Goal: Information Seeking & Learning: Find specific page/section

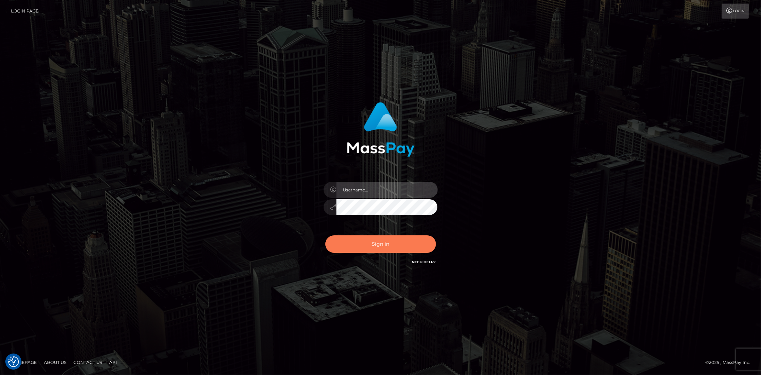
type input "alexstef"
click at [377, 248] on button "Sign in" at bounding box center [380, 243] width 111 height 17
type input "alexstef"
click at [374, 246] on button "Sign in" at bounding box center [380, 243] width 111 height 17
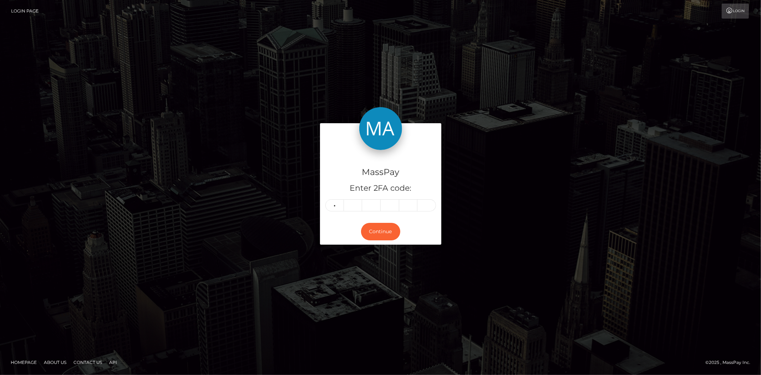
type input "2"
type input "5"
type input "0"
type input "8"
type input "3"
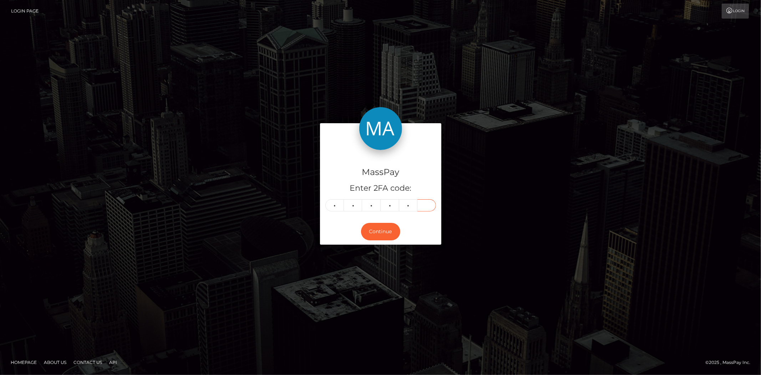
type input "8"
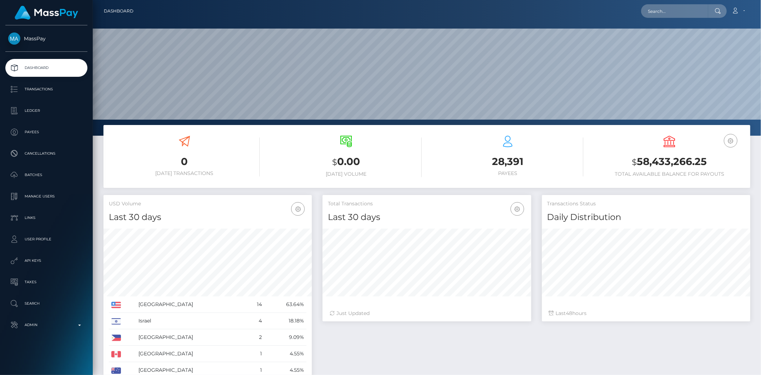
scroll to position [126, 208]
click at [667, 9] on input "text" at bounding box center [674, 11] width 67 height 14
paste input "Denis Yurevich Sopin"
type input "Denis Yurevich Sopin"
click at [671, 36] on link "Denis Sopin" at bounding box center [669, 36] width 57 height 13
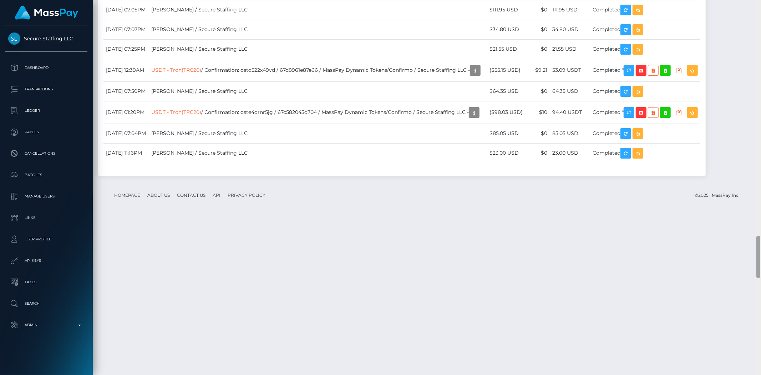
scroll to position [2098, 0]
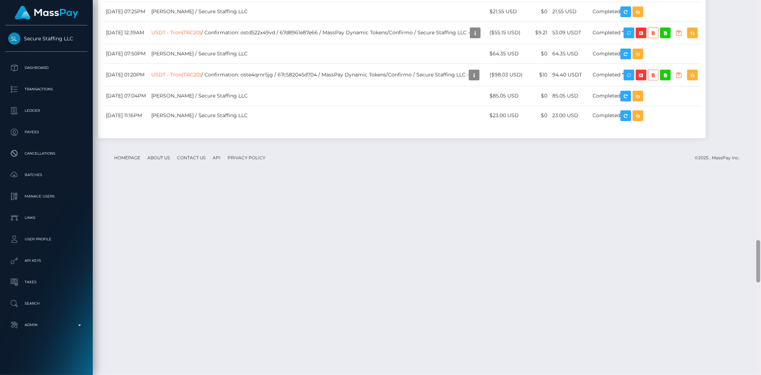
drag, startPoint x: 759, startPoint y: 28, endPoint x: 744, endPoint y: 263, distance: 235.9
click at [744, 263] on div "Customer Profile Loading... Loading..." at bounding box center [427, 187] width 668 height 375
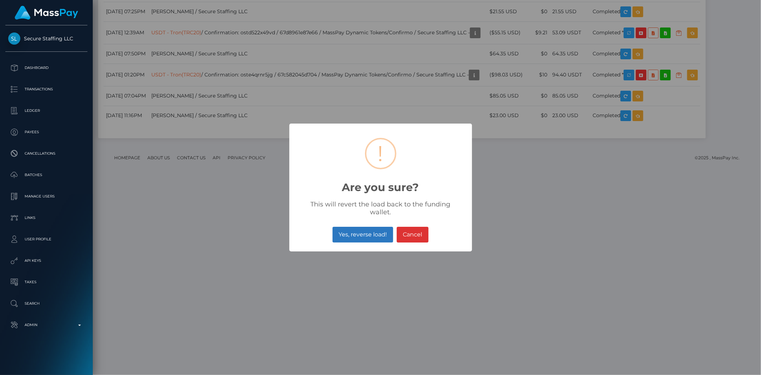
click at [375, 229] on button "Yes, reverse load!" at bounding box center [362, 234] width 61 height 16
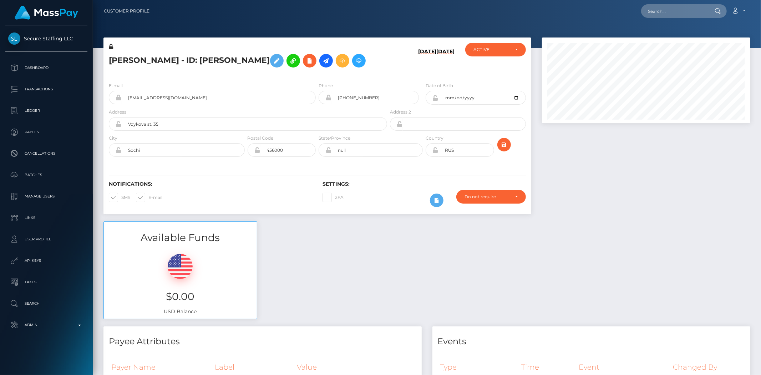
scroll to position [86, 208]
click at [659, 13] on input "text" at bounding box center [674, 11] width 67 height 14
paste input "399195744"
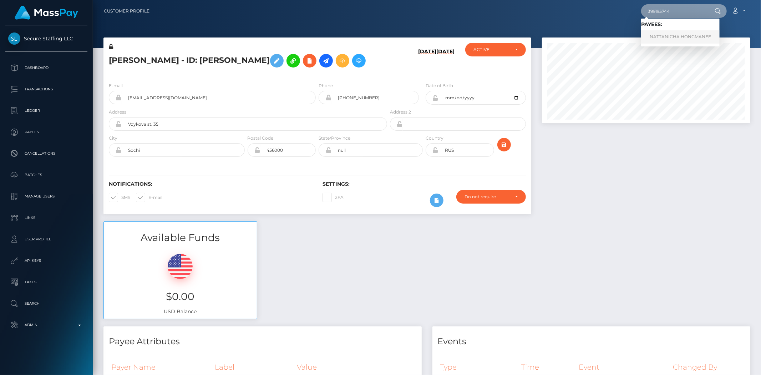
type input "399195744"
click at [671, 35] on link "NATTANICHA HONGMANEE" at bounding box center [680, 36] width 78 height 13
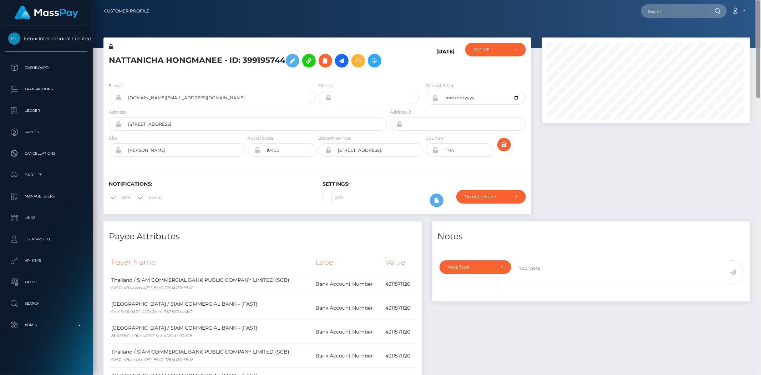
click at [727, 37] on div "Customer Profile Loading... Loading..." at bounding box center [427, 187] width 668 height 375
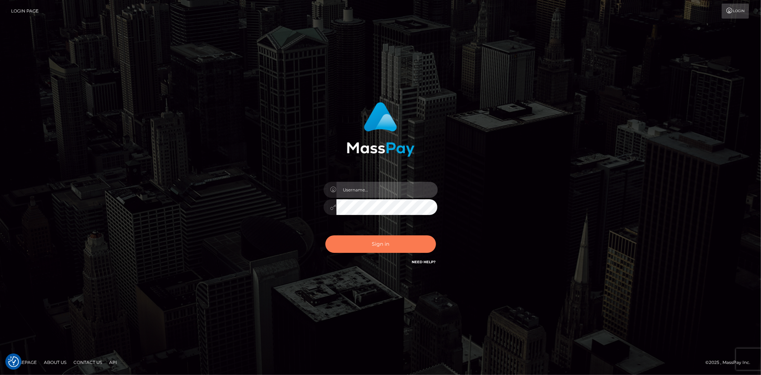
type input "alexstef"
click at [384, 245] on button "Sign in" at bounding box center [380, 243] width 111 height 17
type input "alexstef"
drag, startPoint x: 387, startPoint y: 248, endPoint x: 383, endPoint y: 246, distance: 4.5
click at [388, 248] on button "Sign in" at bounding box center [380, 243] width 111 height 17
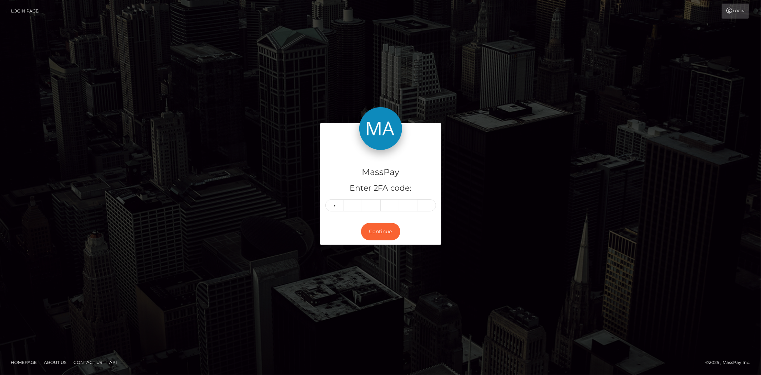
type input "5"
type input "0"
type input "7"
type input "5"
type input "3"
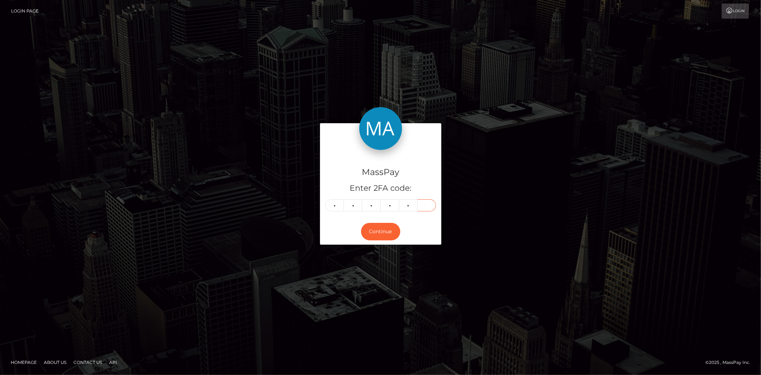
type input "4"
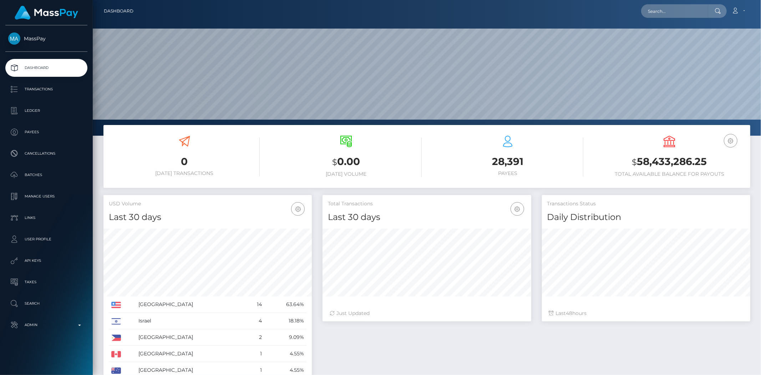
scroll to position [126, 208]
click at [652, 10] on input "text" at bounding box center [674, 11] width 67 height 14
paste input "pout_nHHC89yBvnD16"
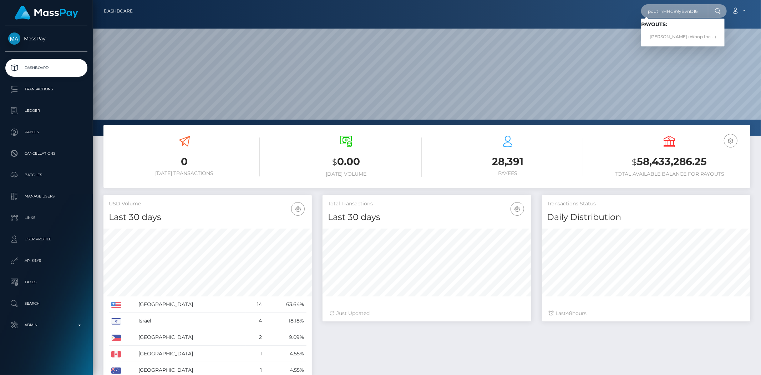
type input "pout_nHHC89yBvnD16"
click at [670, 36] on link "SARA FARAJ (Whop Inc - )" at bounding box center [682, 36] width 83 height 13
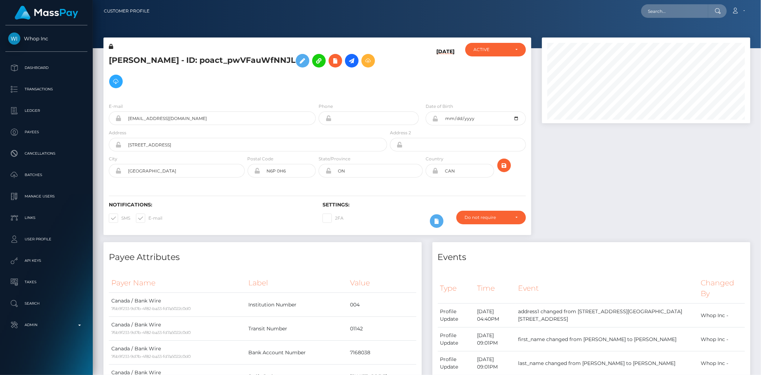
scroll to position [86, 208]
click at [712, 14] on div at bounding box center [717, 11] width 19 height 14
click at [677, 11] on input "text" at bounding box center [674, 11] width 67 height 14
paste input "[EMAIL_ADDRESS][DOMAIN_NAME]"
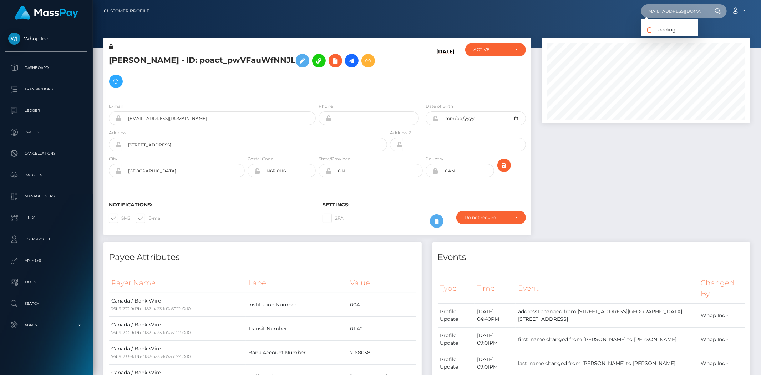
type input "[EMAIL_ADDRESS][DOMAIN_NAME]"
drag, startPoint x: 639, startPoint y: 31, endPoint x: 650, endPoint y: 36, distance: 11.9
click at [669, 34] on link "Julianne Maryelle" at bounding box center [669, 36] width 57 height 13
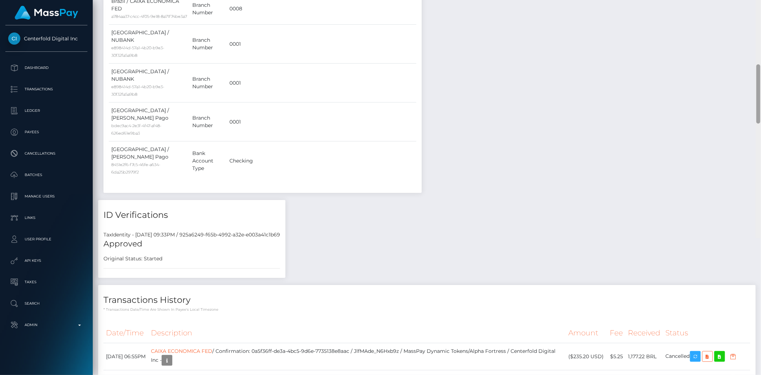
scroll to position [1457, 0]
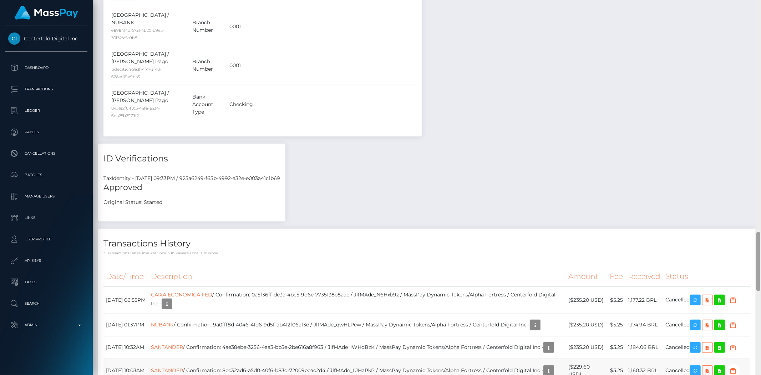
click at [757, 271] on div at bounding box center [758, 260] width 4 height 59
click at [171, 299] on icon "button" at bounding box center [167, 303] width 9 height 9
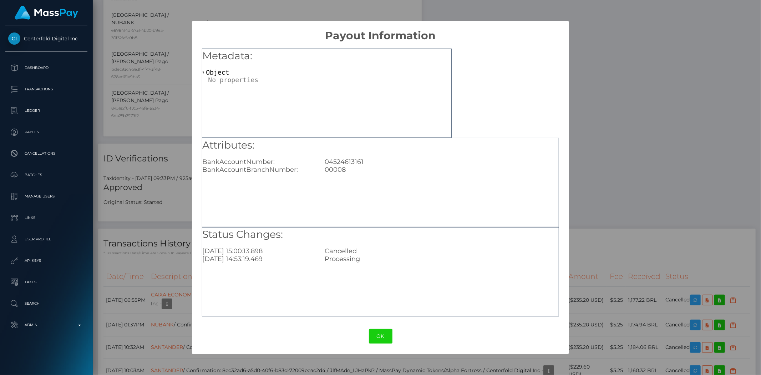
click at [345, 161] on div "04524613161" at bounding box center [441, 162] width 244 height 8
copy div "04524613161"
click at [386, 332] on button "OK" at bounding box center [381, 336] width 24 height 15
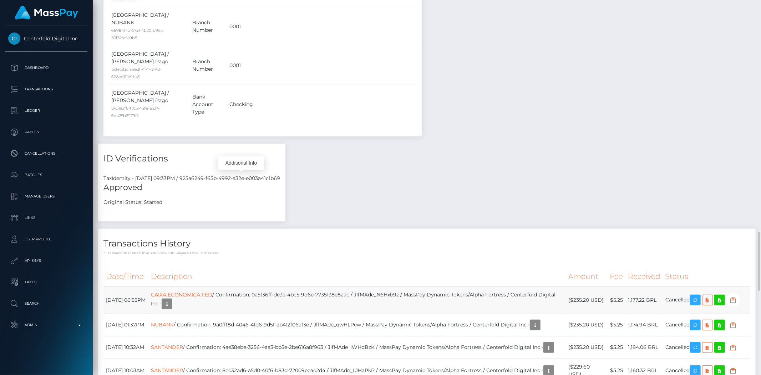
click at [202, 291] on link "CAIXA ECONOMICA FED" at bounding box center [181, 294] width 61 height 6
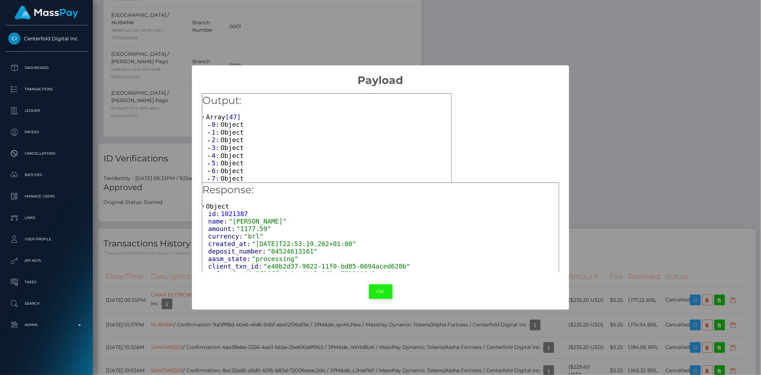
click at [378, 290] on button "OK" at bounding box center [381, 291] width 24 height 15
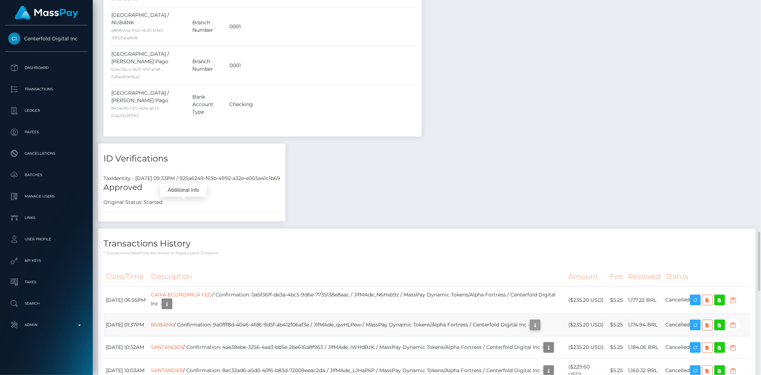
click at [531, 320] on icon "button" at bounding box center [535, 324] width 9 height 9
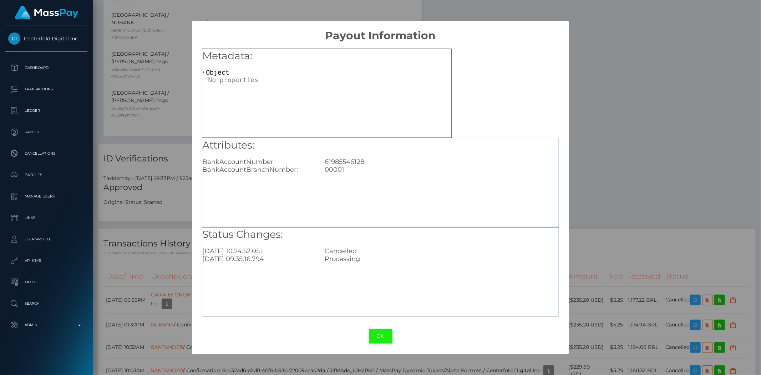
click at [386, 340] on button "OK" at bounding box center [381, 336] width 24 height 15
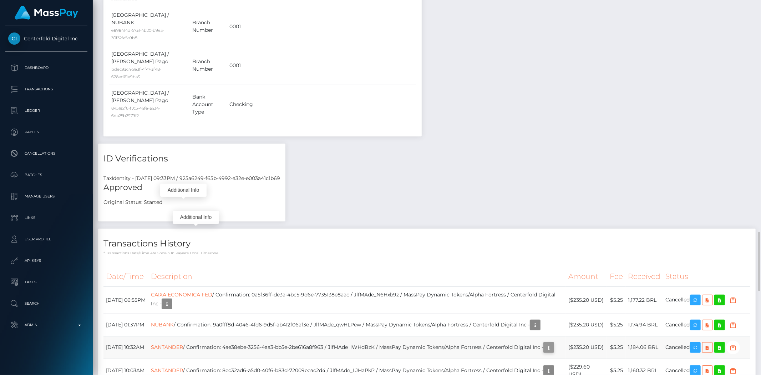
click at [544, 343] on icon "button" at bounding box center [548, 347] width 9 height 9
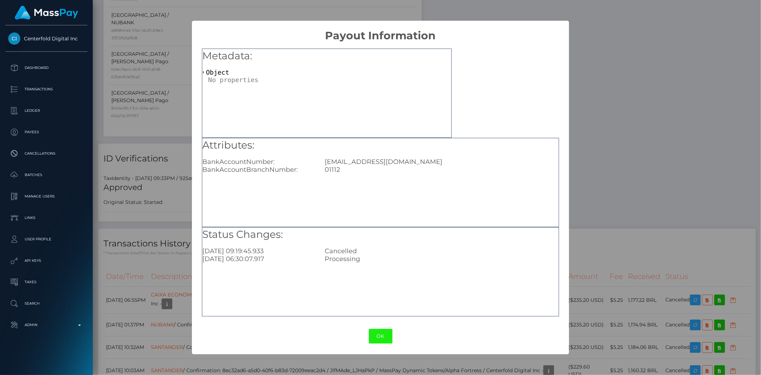
click at [371, 333] on button "OK" at bounding box center [381, 336] width 24 height 15
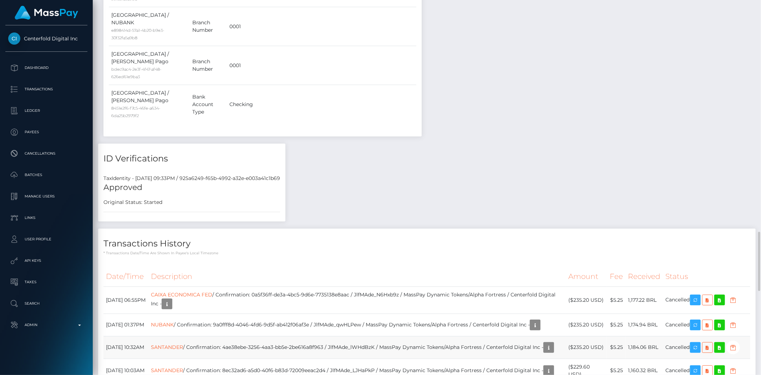
click at [268, 336] on td "SANTANDER / Confirmation: 4ae38ebe-3256-4aa3-bb5e-2be616a8f963 / JlfMAde_lWHdBz…" at bounding box center [356, 347] width 417 height 22
click at [209, 291] on link "CAIXA ECONOMICA FED" at bounding box center [181, 294] width 61 height 6
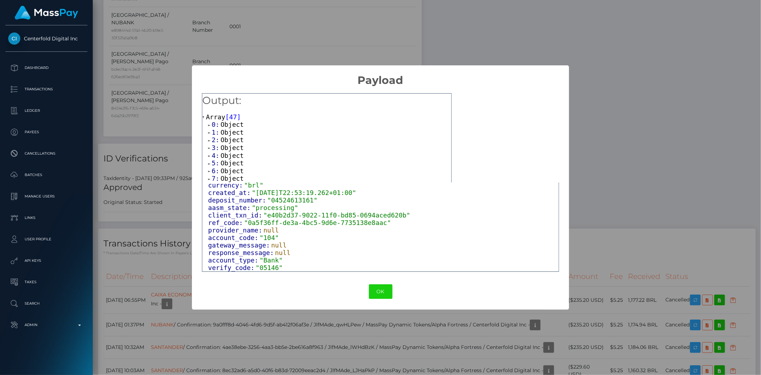
scroll to position [52, 0]
click at [378, 293] on button "OK" at bounding box center [381, 291] width 24 height 15
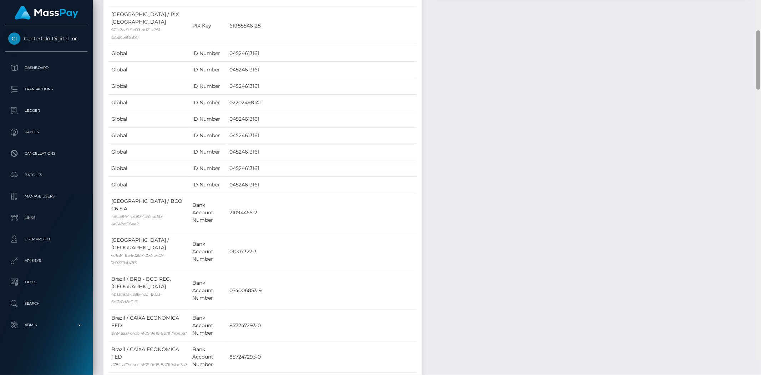
scroll to position [0, 0]
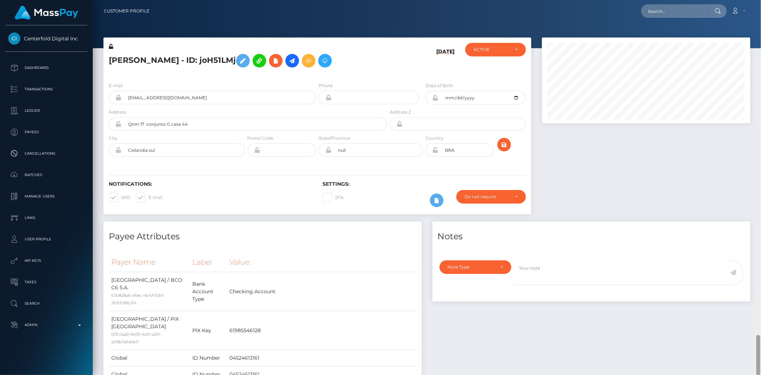
drag, startPoint x: 758, startPoint y: 266, endPoint x: 760, endPoint y: -9, distance: 274.3
click at [760, 0] on html "Centerfold Digital Inc Dashboard Transactions Ledger Payees" at bounding box center [380, 187] width 761 height 375
click at [49, 332] on link "Admin" at bounding box center [46, 325] width 82 height 18
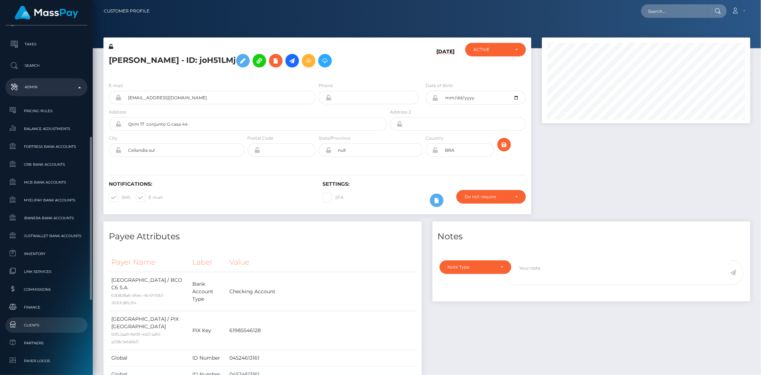
scroll to position [238, 0]
click at [61, 319] on link "Clients" at bounding box center [46, 324] width 82 height 15
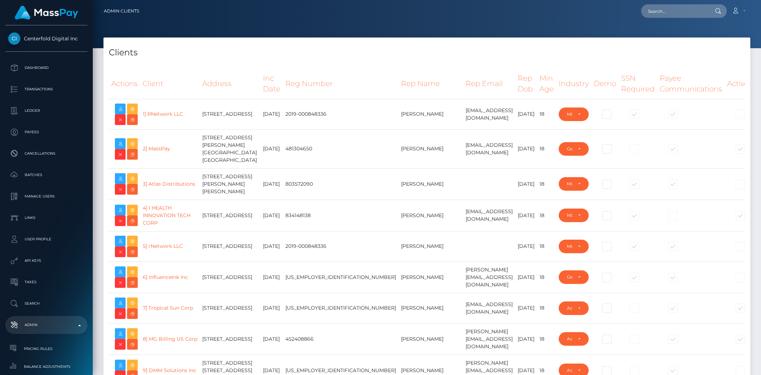
select select "223"
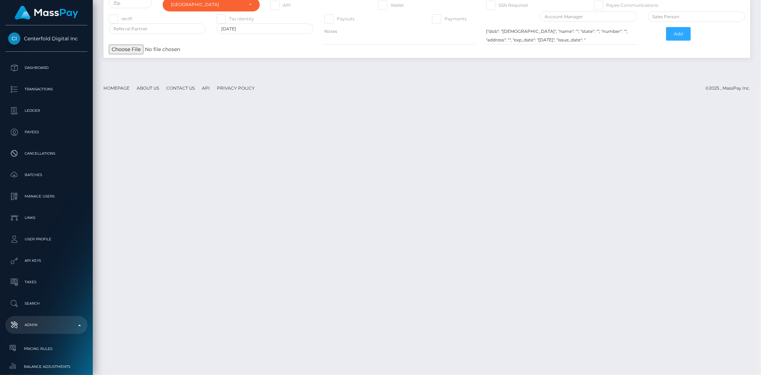
scroll to position [11934, 0]
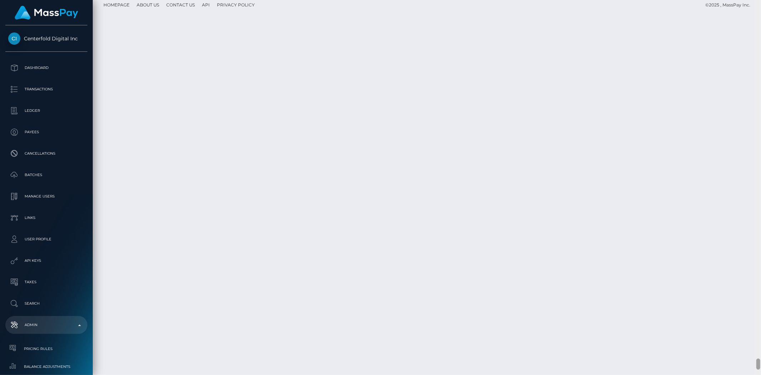
drag, startPoint x: 758, startPoint y: 6, endPoint x: 750, endPoint y: 363, distance: 357.1
click at [750, 363] on div "Admin Clients Loading... Loading..." at bounding box center [427, 187] width 668 height 375
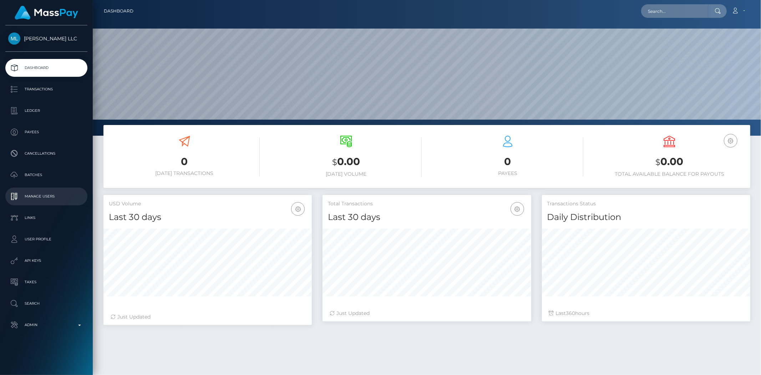
scroll to position [126, 208]
click at [55, 198] on p "Manage Users" at bounding box center [46, 196] width 76 height 11
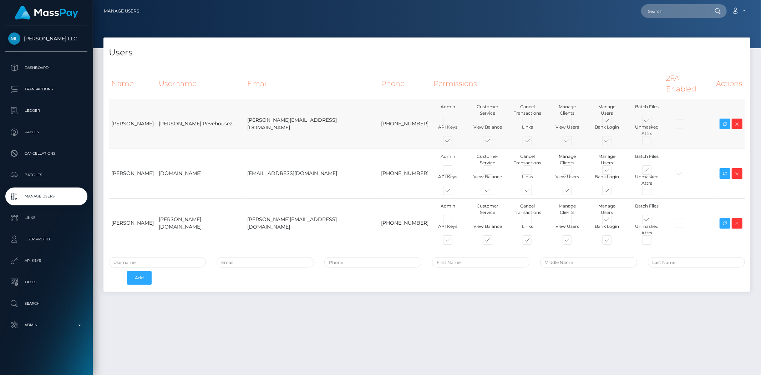
drag, startPoint x: 217, startPoint y: 109, endPoint x: 172, endPoint y: 111, distance: 44.6
click at [172, 111] on td "Brady Pevehouse2" at bounding box center [200, 124] width 88 height 50
copy td "Brady Pevehouse2"
click at [723, 119] on icon at bounding box center [725, 123] width 9 height 9
click at [665, 15] on input "text" at bounding box center [674, 11] width 67 height 14
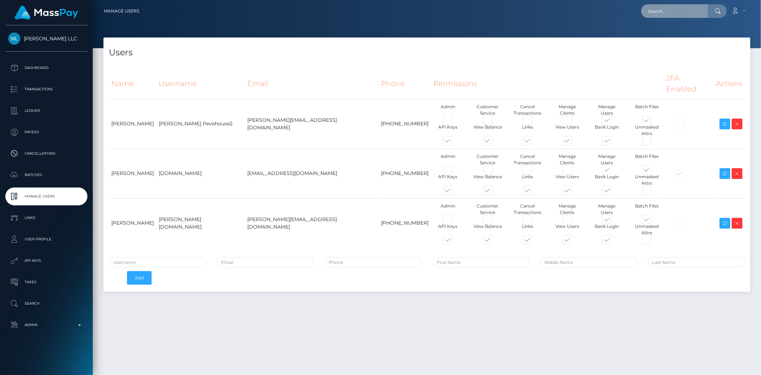
paste input "emilybesser2@gmail.com"
type input "emilybesser2@gmail.com"
drag, startPoint x: 665, startPoint y: 36, endPoint x: 609, endPoint y: 44, distance: 56.5
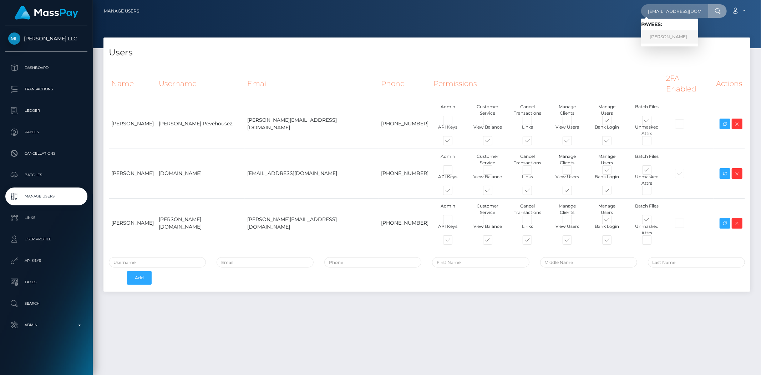
click at [665, 36] on link "EMILY ROSE BESSER" at bounding box center [669, 36] width 57 height 13
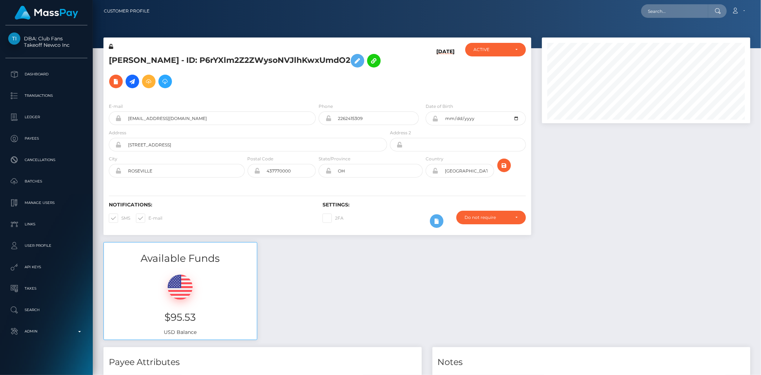
scroll to position [86, 208]
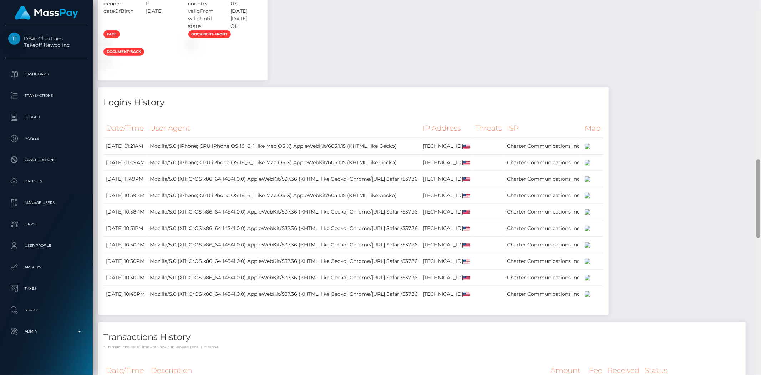
drag, startPoint x: 757, startPoint y: 63, endPoint x: 561, endPoint y: 207, distance: 243.6
click at [758, 201] on div at bounding box center [758, 198] width 4 height 78
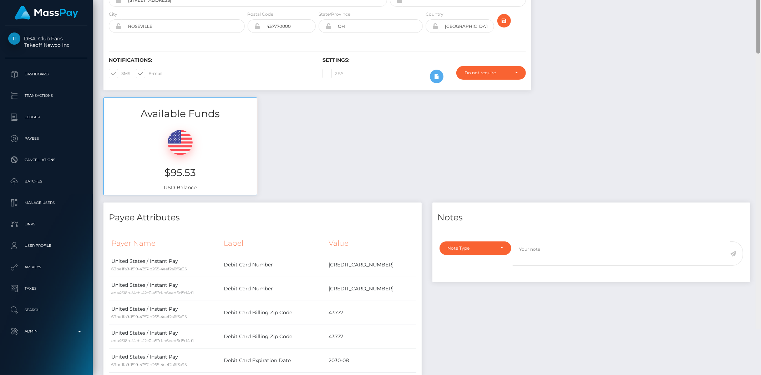
scroll to position [0, 0]
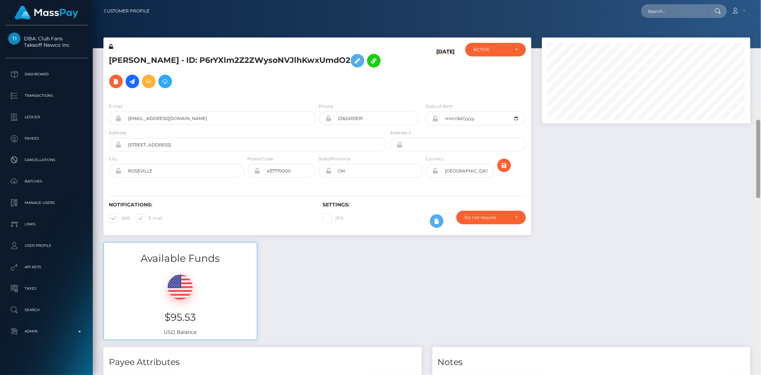
drag, startPoint x: 758, startPoint y: 168, endPoint x: 755, endPoint y: 0, distance: 168.0
click at [755, 0] on div "Customer Profile Loading... Loading..." at bounding box center [427, 187] width 668 height 375
click at [662, 4] on input "text" at bounding box center [674, 11] width 67 height 14
paste input "84a5fb07946a4d5897a51e9a458fda95"
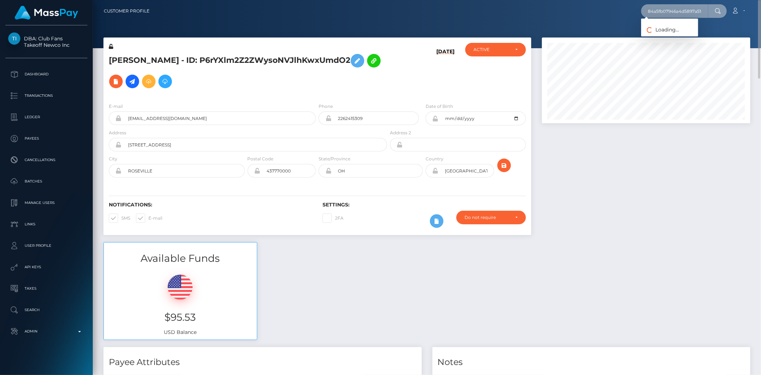
scroll to position [0, 26]
type input "84a5fb07946a4d5897a51e9a458fda95"
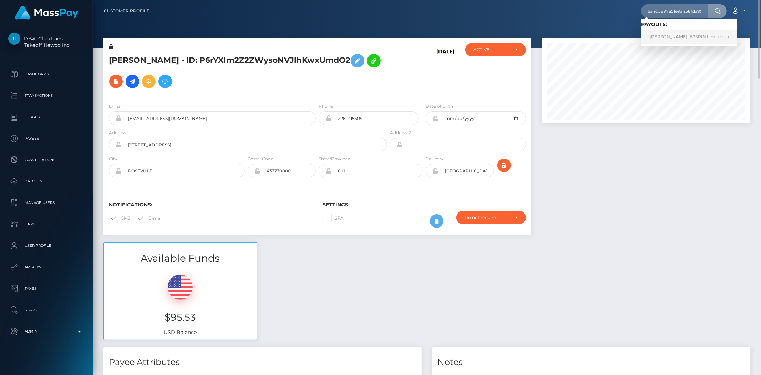
scroll to position [0, 0]
click at [677, 34] on link "JAMES RYAN MULSTAY (B2SPIN Limited - )" at bounding box center [689, 36] width 96 height 13
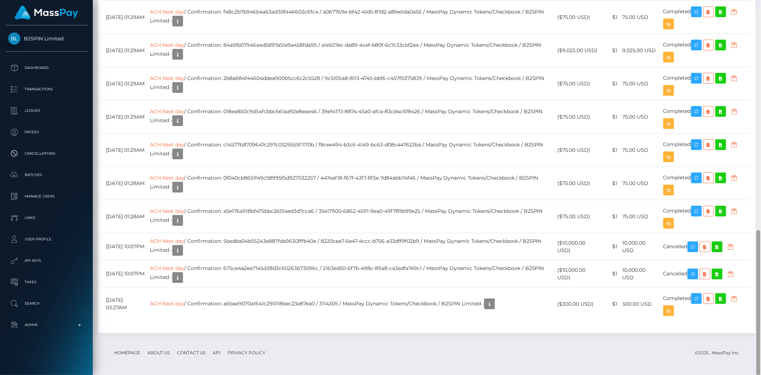
scroll to position [572, 0]
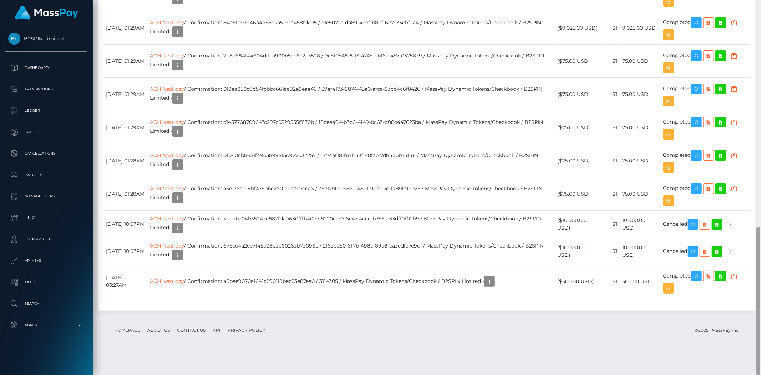
click at [750, 276] on div "Customer Profile Loading... Loading..." at bounding box center [427, 187] width 668 height 375
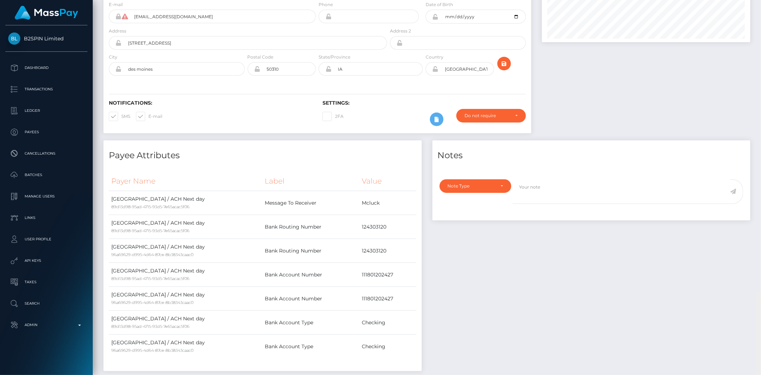
scroll to position [0, 0]
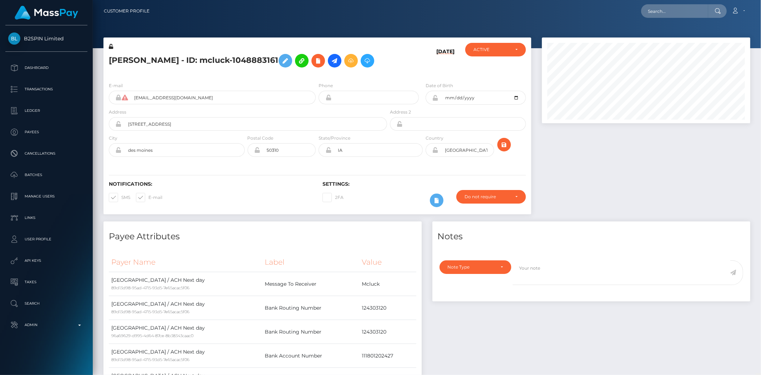
drag, startPoint x: 756, startPoint y: 265, endPoint x: 755, endPoint y: 13, distance: 251.8
click at [693, 10] on input "text" at bounding box center [674, 11] width 67 height 14
paste input "poact_8fAvZLmSOrCW"
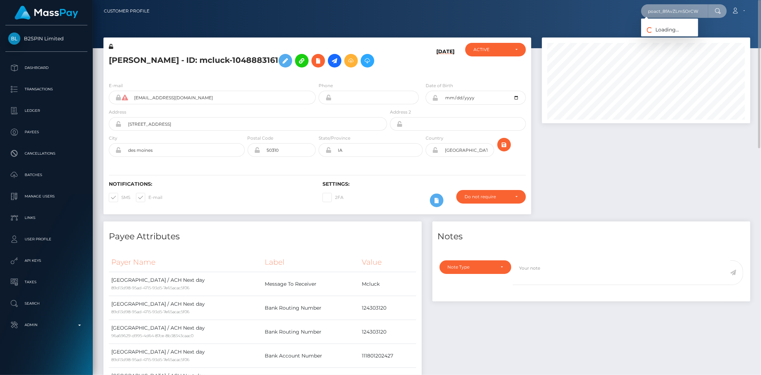
type input "poact_8fAvZLmSOrCW"
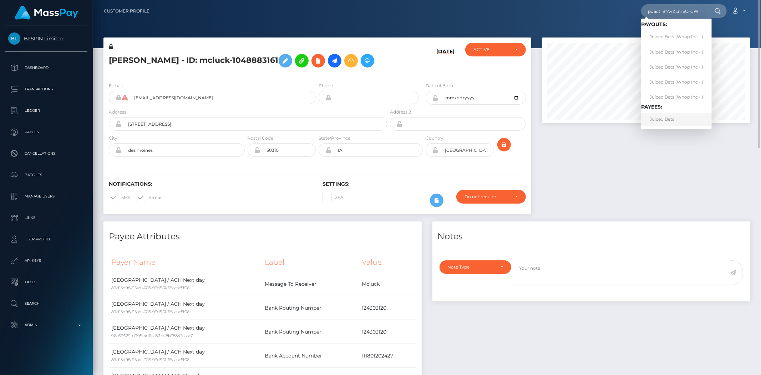
click at [673, 119] on link "Juiced Bets" at bounding box center [676, 119] width 71 height 13
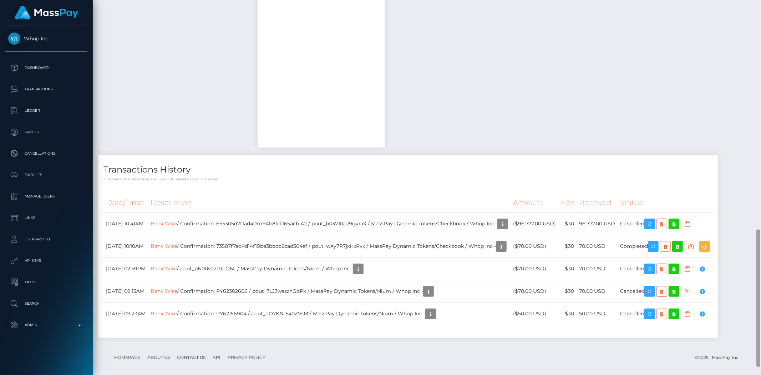
scroll to position [642, 0]
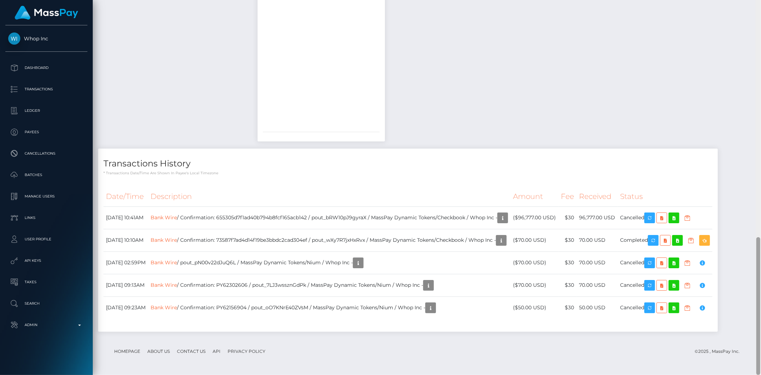
drag, startPoint x: 758, startPoint y: 62, endPoint x: 760, endPoint y: 290, distance: 227.9
click at [760, 290] on div at bounding box center [757, 187] width 5 height 375
click at [304, 218] on td "Bank Wire / Confirmation: 655305d7f1ad40b794b8fcf165acb142 / pout_bRW10pJ9gyraX…" at bounding box center [329, 217] width 362 height 22
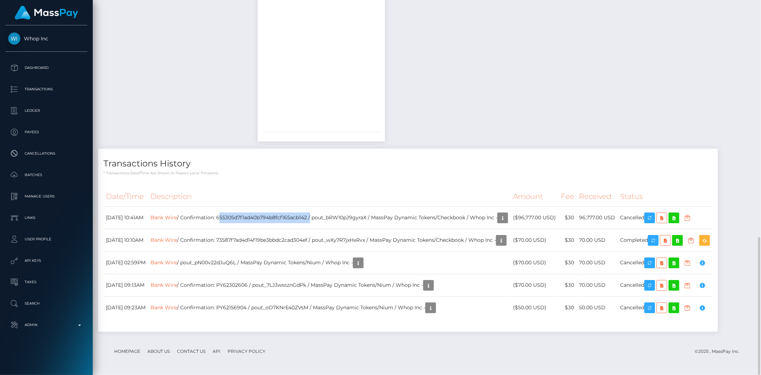
copy td "655305d7f1ad40b794b8fcf165acb142"
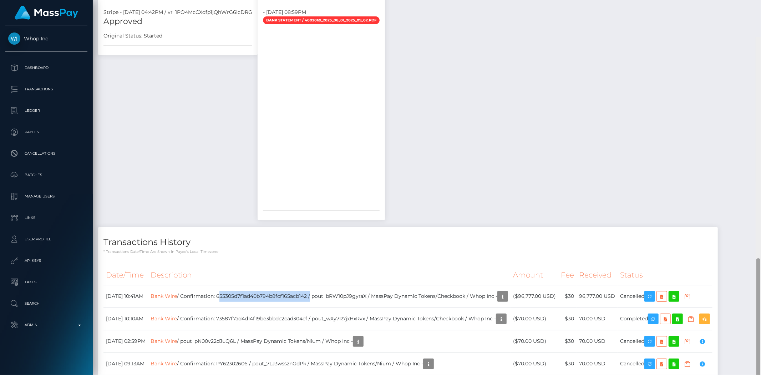
scroll to position [537, 0]
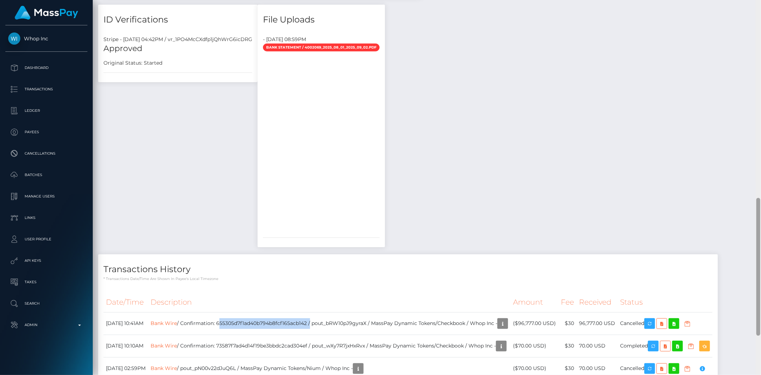
drag, startPoint x: 760, startPoint y: 266, endPoint x: 760, endPoint y: 230, distance: 36.0
click at [760, 230] on div at bounding box center [757, 187] width 5 height 375
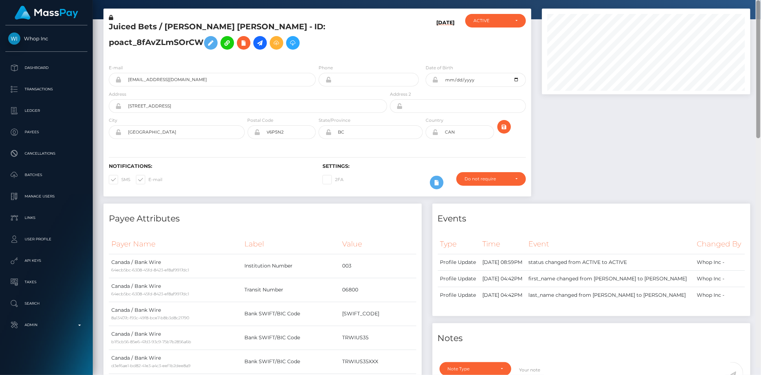
scroll to position [11, 0]
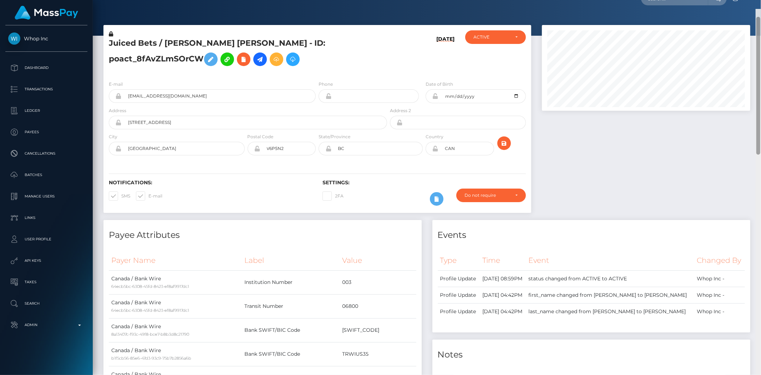
drag, startPoint x: 757, startPoint y: 224, endPoint x: 746, endPoint y: 45, distance: 179.4
click at [759, 47] on div at bounding box center [758, 86] width 4 height 138
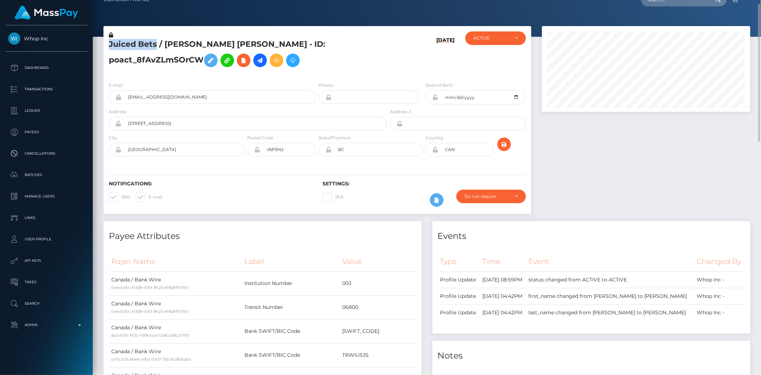
drag, startPoint x: 156, startPoint y: 43, endPoint x: 108, endPoint y: 44, distance: 47.4
click at [109, 44] on h5 "Juiced Bets / [PERSON_NAME] [PERSON_NAME] - ID: poact_8fAvZLmSOrCW" at bounding box center [246, 55] width 274 height 32
copy h5 "Juiced Bets"
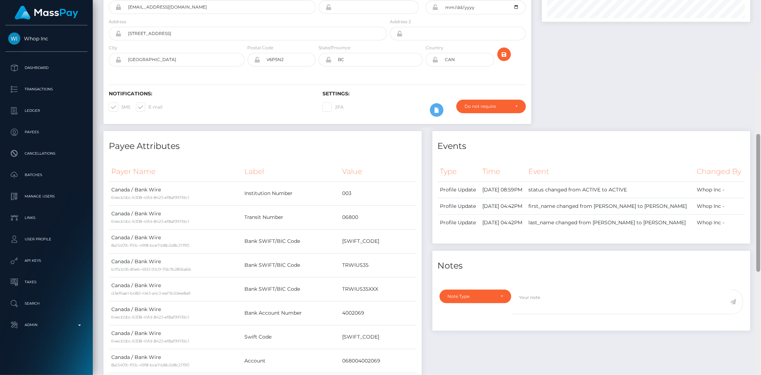
scroll to position [59, 0]
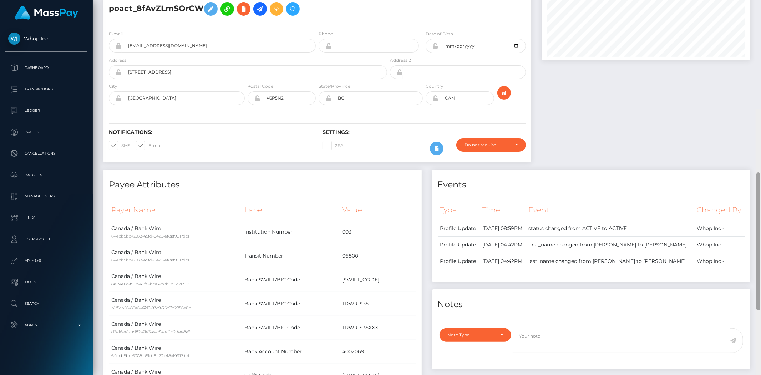
drag, startPoint x: 757, startPoint y: 108, endPoint x: 711, endPoint y: 109, distance: 46.0
click at [756, 172] on div at bounding box center [758, 241] width 4 height 138
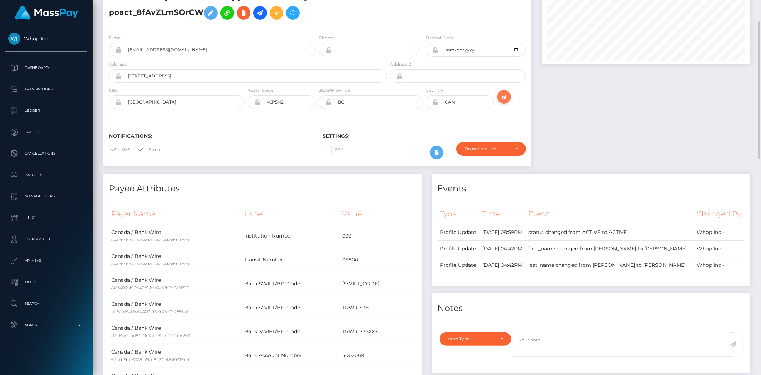
click at [505, 97] on icon "submit" at bounding box center [504, 96] width 9 height 9
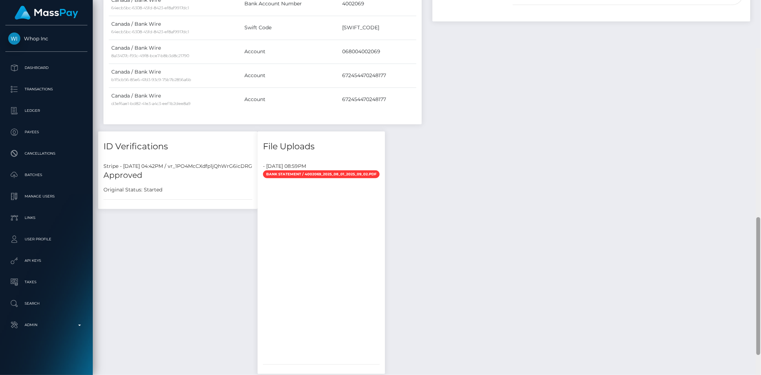
scroll to position [405, 0]
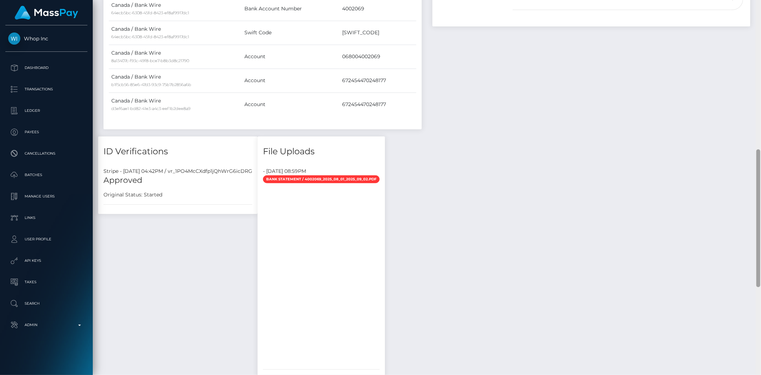
drag, startPoint x: 757, startPoint y: 110, endPoint x: 760, endPoint y: 209, distance: 99.9
click at [760, 209] on div at bounding box center [757, 187] width 5 height 375
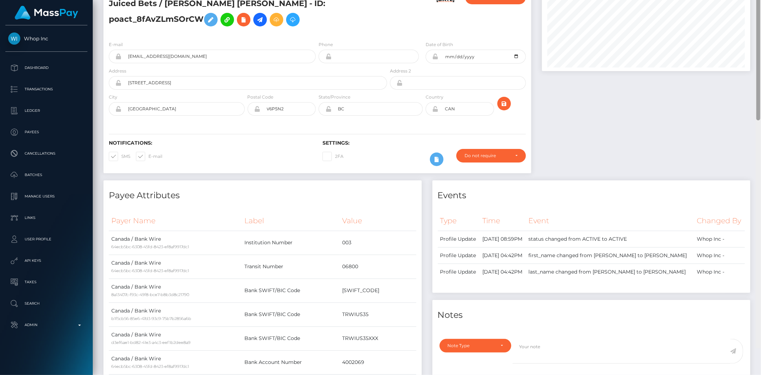
scroll to position [0, 0]
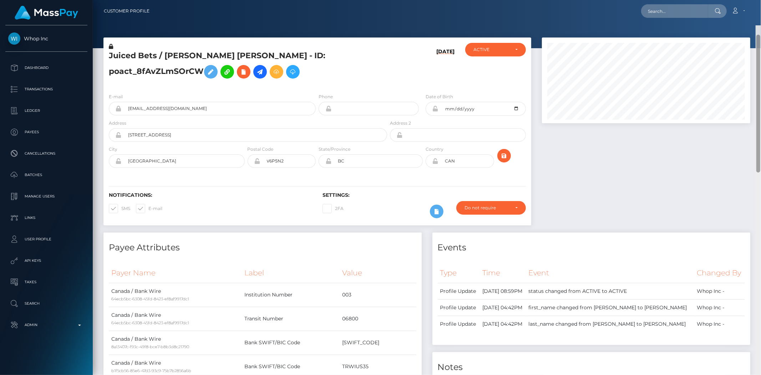
drag, startPoint x: 758, startPoint y: 173, endPoint x: 760, endPoint y: -16, distance: 189.4
click at [760, 0] on html "Whop Inc Dashboard Transactions Ledger Payees Cancellations Links" at bounding box center [380, 187] width 761 height 375
click at [662, 9] on input "text" at bounding box center [674, 11] width 67 height 14
paste input "ramizisegers@gmail.com"
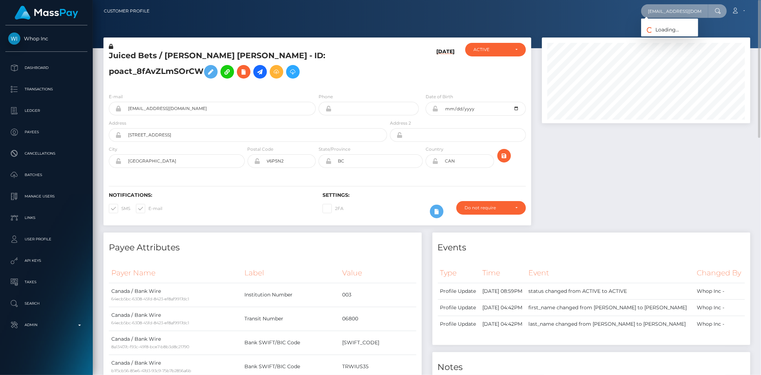
type input "ramizisegers@gmail.com"
drag, startPoint x: 663, startPoint y: 36, endPoint x: 613, endPoint y: 42, distance: 50.3
click at [663, 36] on link "BLENDINA BAJRAM RAMIZI" at bounding box center [681, 36] width 80 height 13
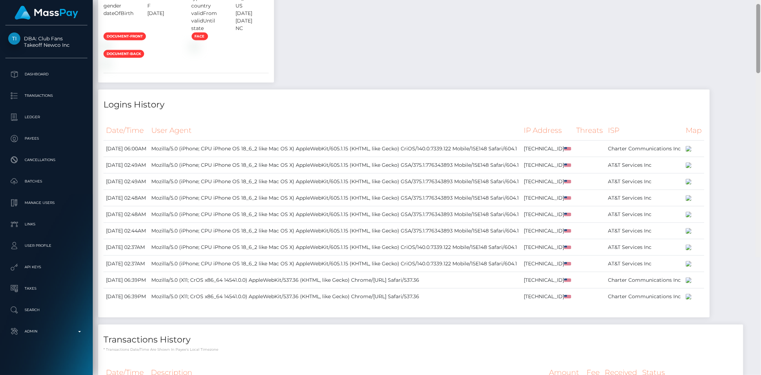
scroll to position [789, 0]
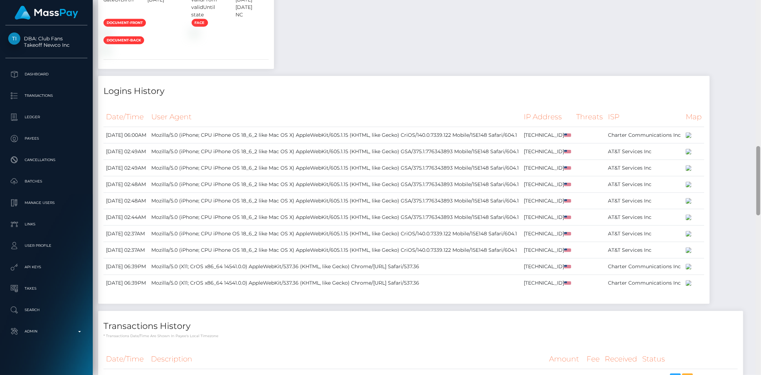
drag, startPoint x: 759, startPoint y: 44, endPoint x: 747, endPoint y: 175, distance: 131.8
click at [747, 175] on div "Customer Profile Loading... Loading..." at bounding box center [427, 187] width 668 height 375
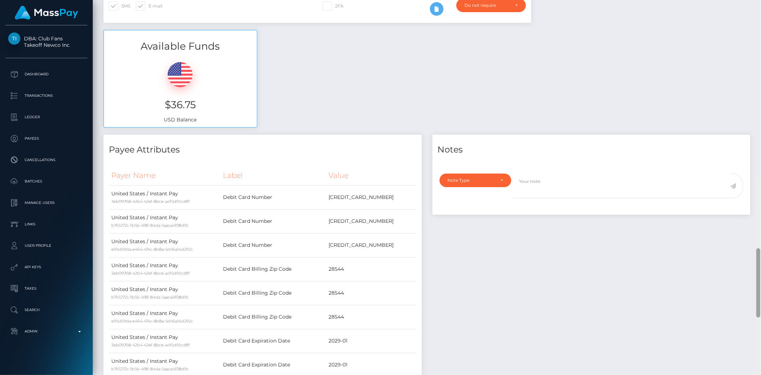
scroll to position [0, 0]
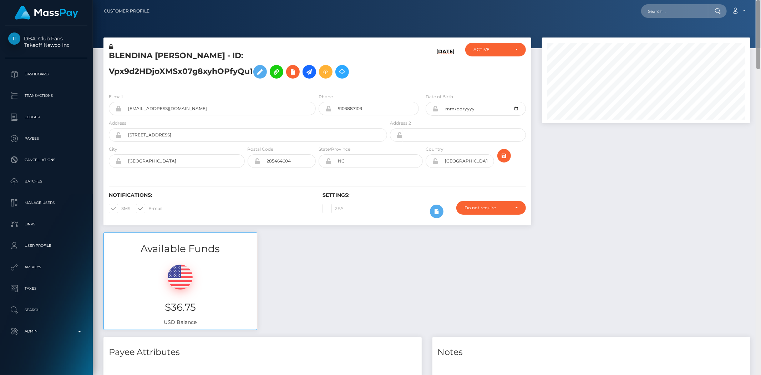
drag, startPoint x: 759, startPoint y: 169, endPoint x: 760, endPoint y: -35, distance: 203.7
click at [760, 0] on html "DBA: Club Fans Takeoff Newco Inc Dashboard Transactions Ledger Payees" at bounding box center [380, 187] width 761 height 375
click at [445, 284] on div "Available Funds $36.75 USD Balance" at bounding box center [426, 284] width 657 height 105
click at [665, 4] on div "Loading... Loading... Account Edit Profile Logout" at bounding box center [452, 11] width 595 height 15
click at [664, 11] on input "text" at bounding box center [674, 11] width 67 height 14
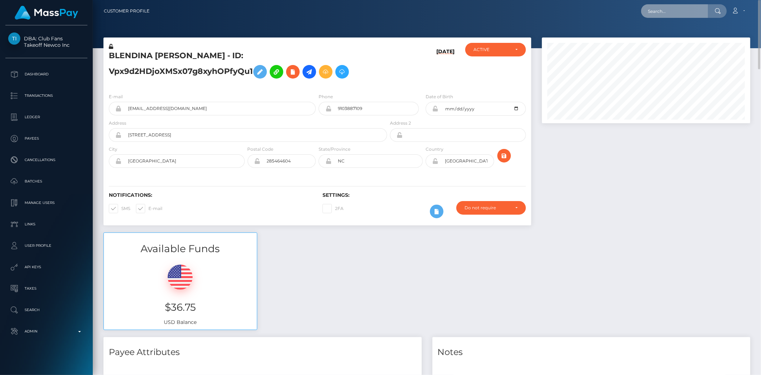
paste input "mssricann@icloud.com"
type input "mssricann@icloud.com"
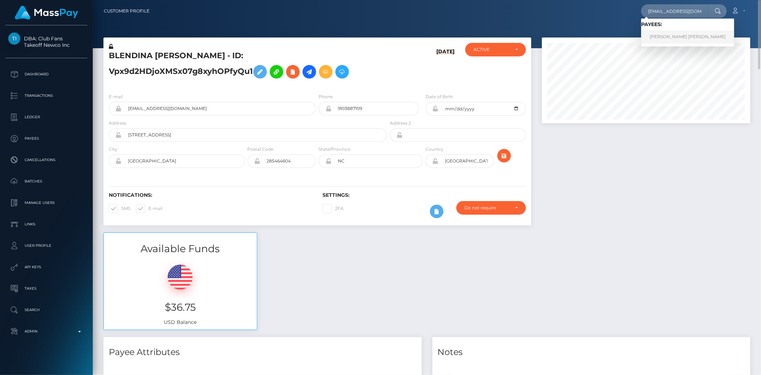
click at [658, 36] on link "ALANA MICHELLE PEREZ" at bounding box center [687, 36] width 93 height 13
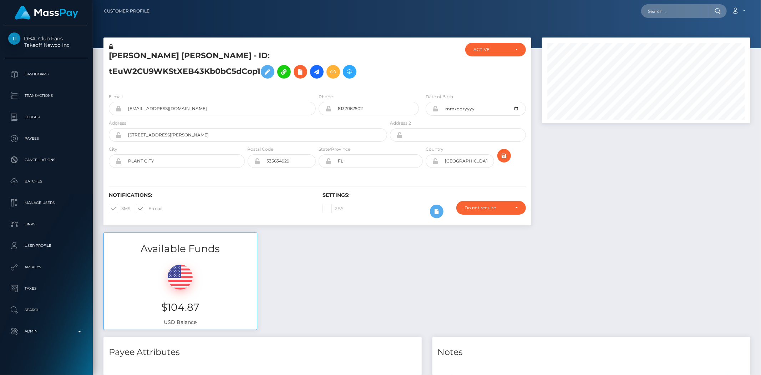
click at [753, 212] on div "Customer Profile Loading... Loading..." at bounding box center [427, 187] width 668 height 375
drag, startPoint x: 757, startPoint y: 184, endPoint x: 759, endPoint y: -19, distance: 202.6
click at [759, 0] on html "DBA: Club Fans Takeoff Newco Inc Dashboard Transactions Ledger Payees" at bounding box center [380, 187] width 761 height 375
click at [381, 266] on div "Available Funds $104.87 USD Balance" at bounding box center [426, 284] width 657 height 105
click at [657, 8] on input "text" at bounding box center [674, 11] width 67 height 14
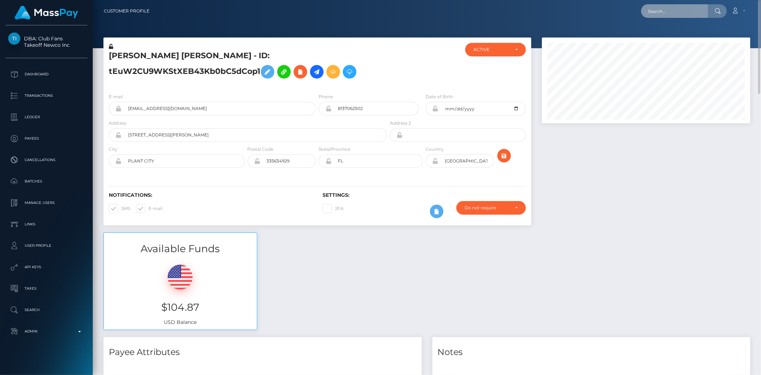
paste input "[EMAIL_ADDRESS][DOMAIN_NAME]"
type input "[EMAIL_ADDRESS][DOMAIN_NAME]"
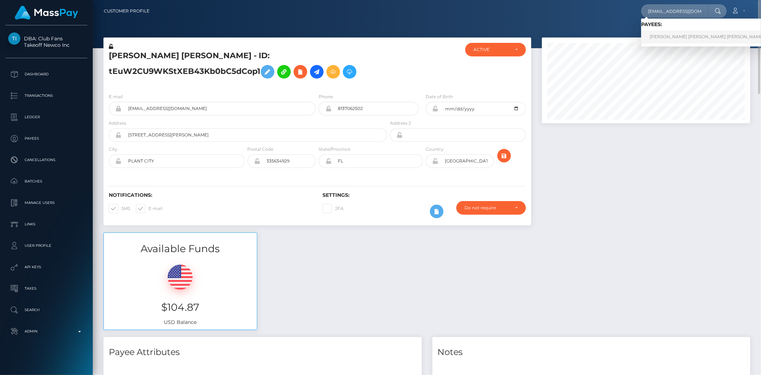
click at [671, 39] on link "ALANA LEE MUTART GRAVES" at bounding box center [707, 36] width 132 height 13
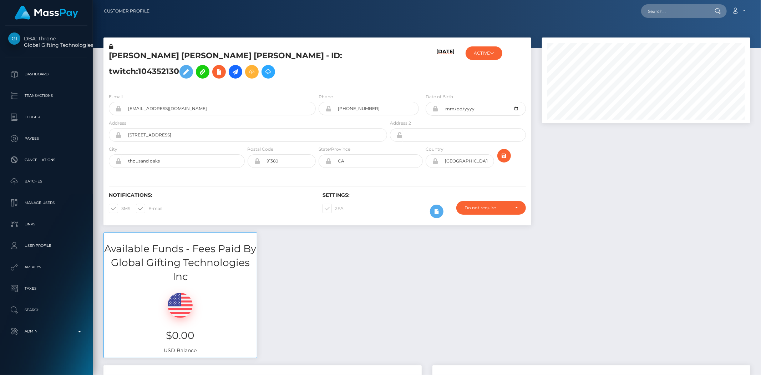
scroll to position [40, 0]
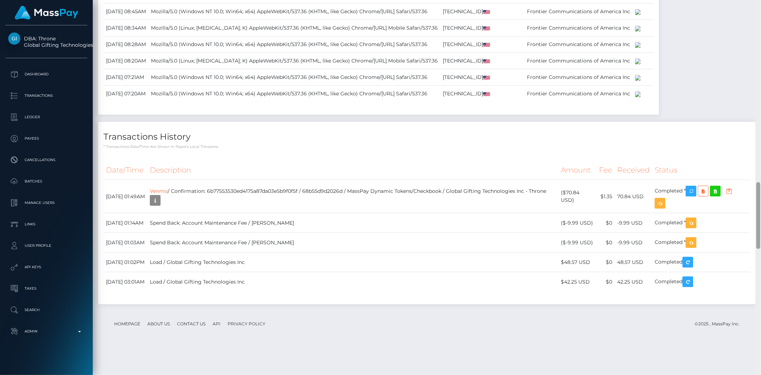
drag, startPoint x: 758, startPoint y: 55, endPoint x: 758, endPoint y: 227, distance: 172.3
click at [760, 229] on div at bounding box center [757, 187] width 5 height 375
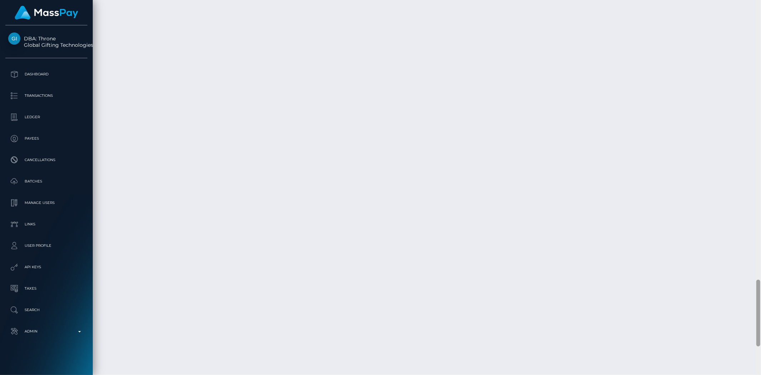
scroll to position [1724, 0]
drag, startPoint x: 760, startPoint y: 198, endPoint x: 760, endPoint y: 325, distance: 127.3
click at [760, 325] on div at bounding box center [757, 187] width 5 height 375
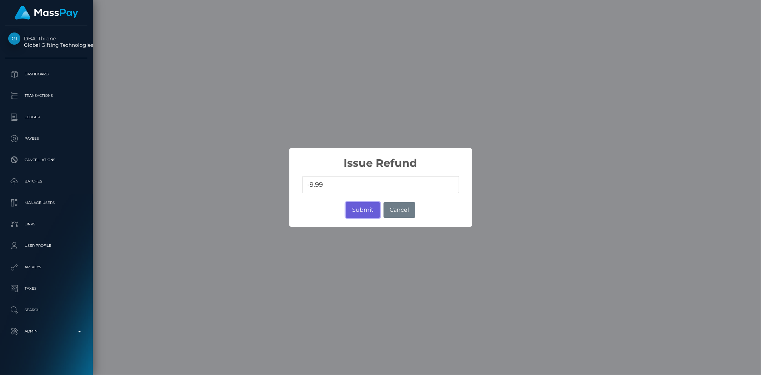
click at [361, 209] on button "Submit" at bounding box center [363, 210] width 34 height 16
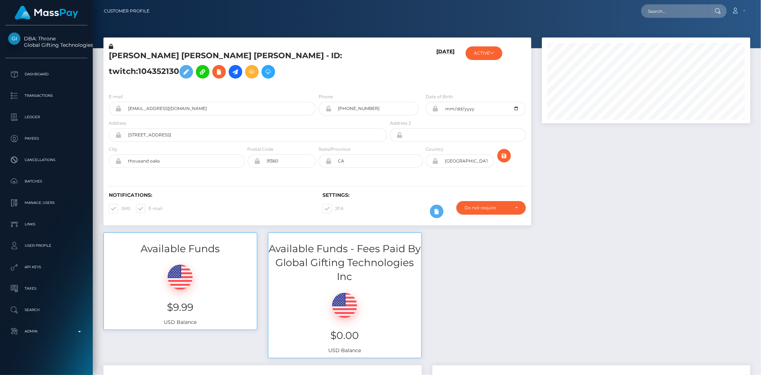
scroll to position [86, 208]
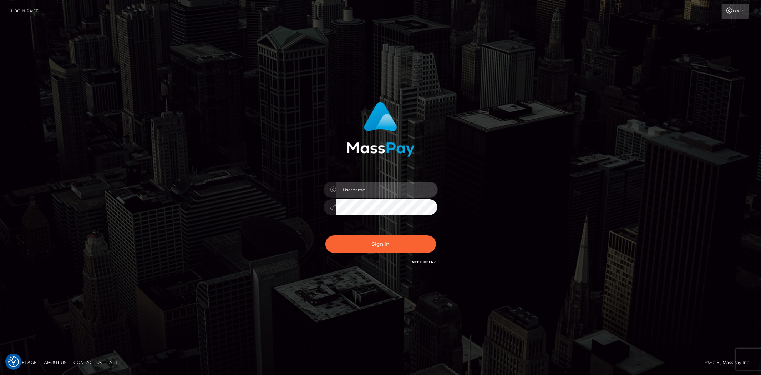
type input "alexstef"
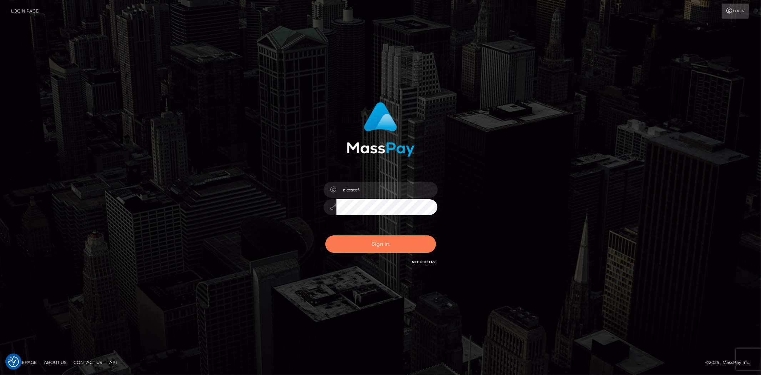
click at [371, 238] on button "Sign in" at bounding box center [380, 243] width 111 height 17
type input "alexstef"
click at [380, 235] on button "Sign in" at bounding box center [380, 243] width 111 height 17
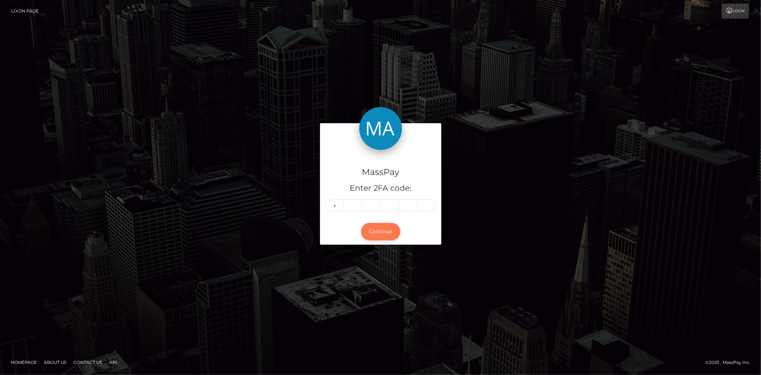
type input "9"
type input "6"
type input "0"
type input "4"
type input "1"
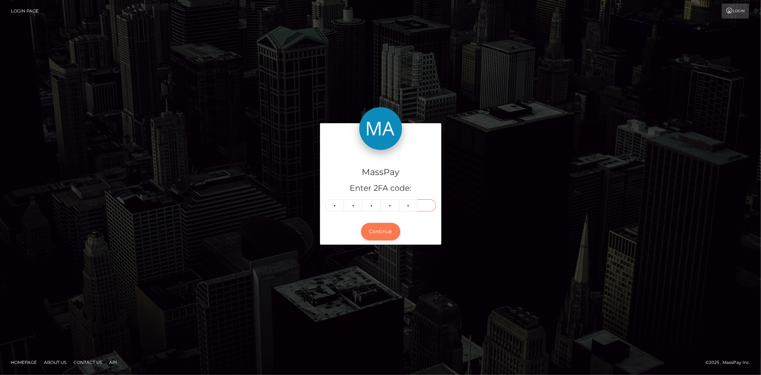
type input "6"
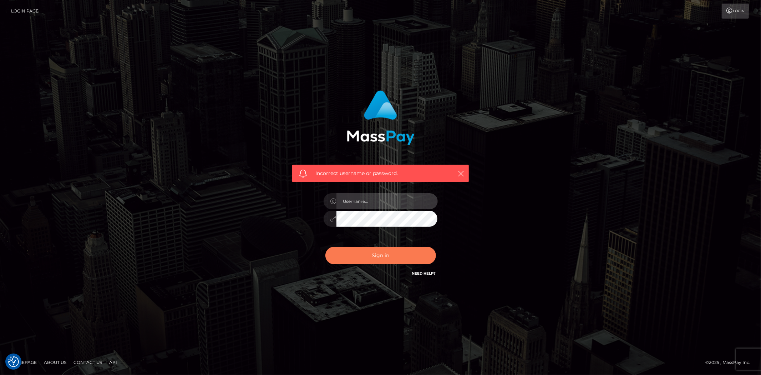
type input "alexstef"
click at [390, 255] on button "Sign in" at bounding box center [380, 254] width 111 height 17
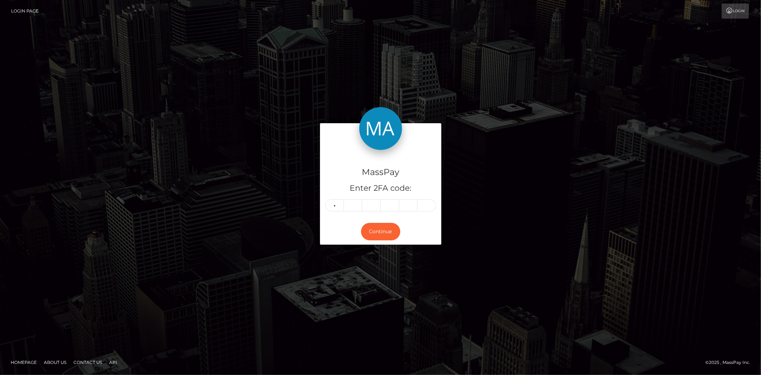
type input "9"
type input "6"
type input "0"
type input "4"
type input "1"
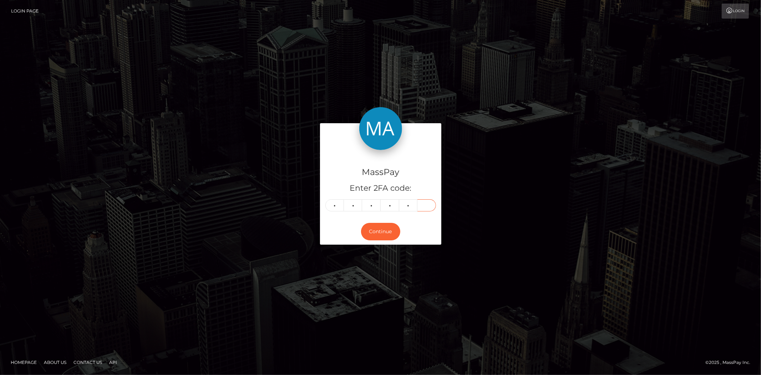
type input "3"
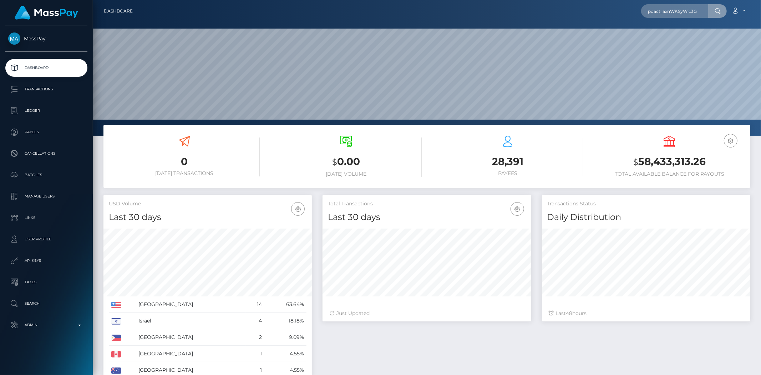
scroll to position [126, 208]
type input "poact_axnWKSyWic3G"
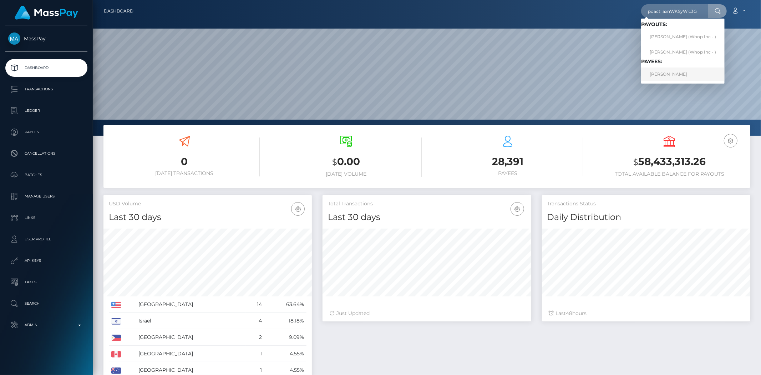
click at [663, 77] on link "[PERSON_NAME]" at bounding box center [682, 73] width 83 height 13
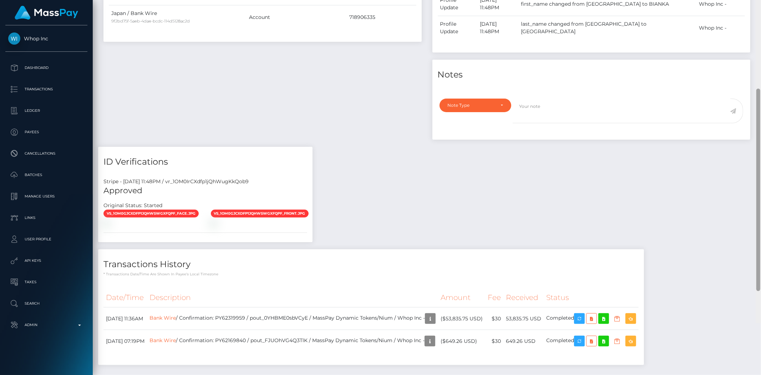
scroll to position [318, 0]
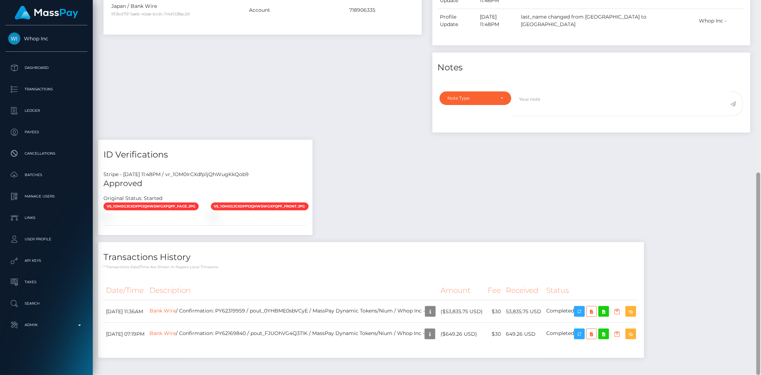
click at [758, 215] on div at bounding box center [758, 273] width 4 height 202
click at [584, 307] on icon "button" at bounding box center [579, 311] width 9 height 9
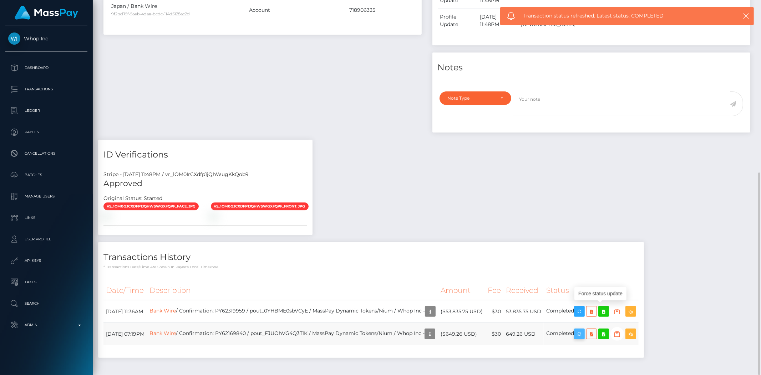
click at [584, 329] on icon "button" at bounding box center [579, 333] width 9 height 9
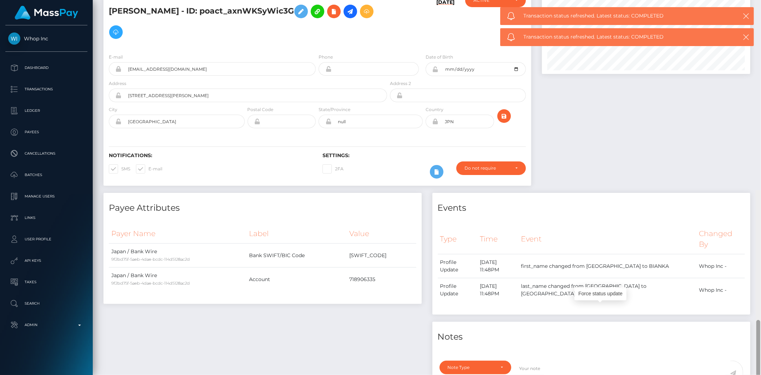
scroll to position [0, 0]
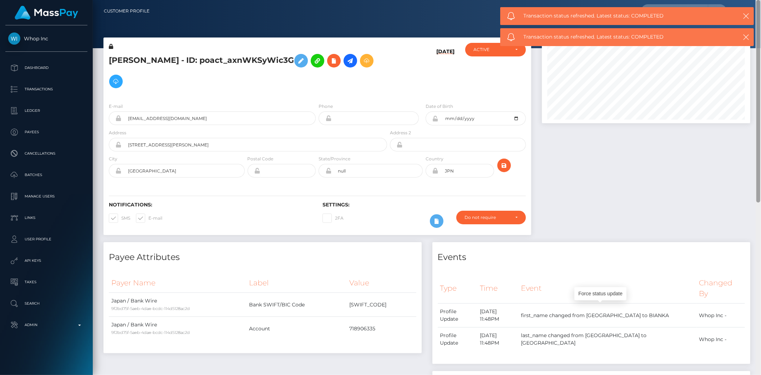
drag, startPoint x: 758, startPoint y: 315, endPoint x: 745, endPoint y: 93, distance: 222.2
click at [752, 95] on div "Customer Profile Loading... Loading..." at bounding box center [427, 187] width 668 height 375
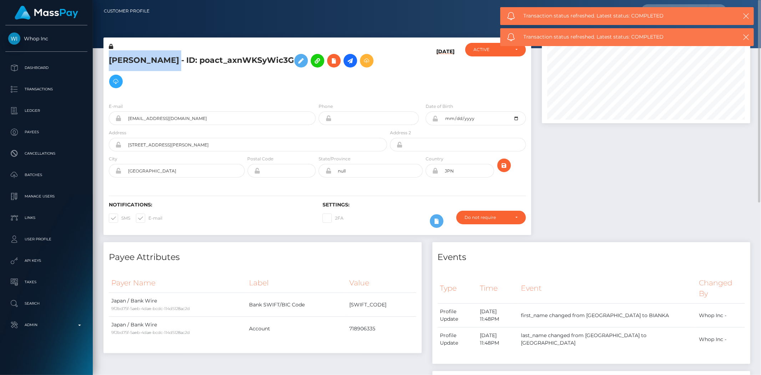
drag, startPoint x: 179, startPoint y: 59, endPoint x: 116, endPoint y: 67, distance: 63.6
click at [111, 58] on h5 "BIANKA SHIBUYA - ID: poact_axnWKSyWic3G" at bounding box center [246, 70] width 274 height 41
copy h5 "BIANKA SHIBUYA"
click at [742, 16] on button "button" at bounding box center [745, 15] width 9 height 9
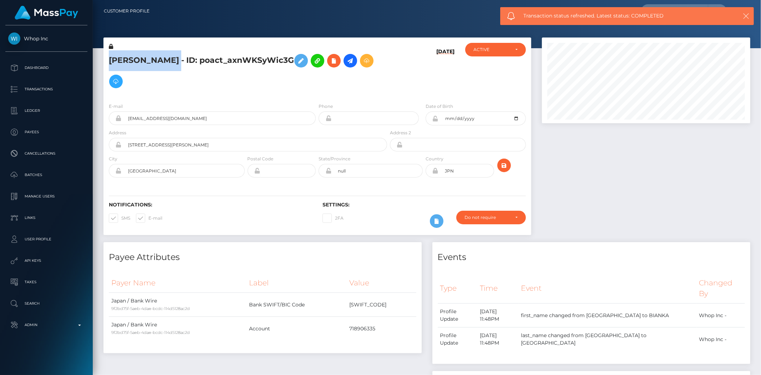
click at [745, 17] on icon "button" at bounding box center [745, 15] width 7 height 7
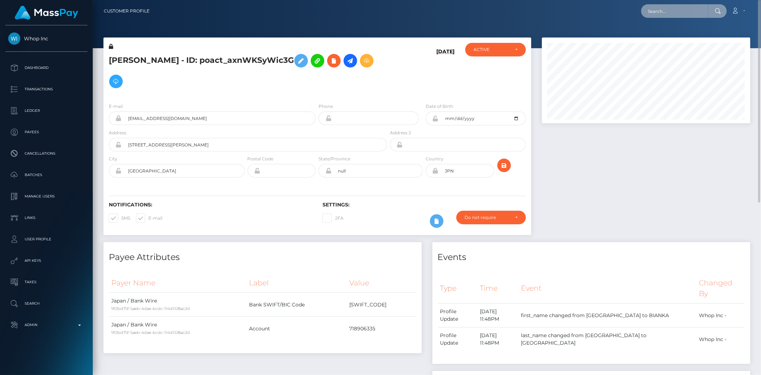
click at [678, 14] on input "text" at bounding box center [674, 11] width 67 height 14
paste input "BIANKA SHIBUYA"
type input "BIANKA SHIBUYA"
click at [679, 187] on div at bounding box center [645, 139] width 219 height 204
drag, startPoint x: 757, startPoint y: 118, endPoint x: 753, endPoint y: 24, distance: 94.6
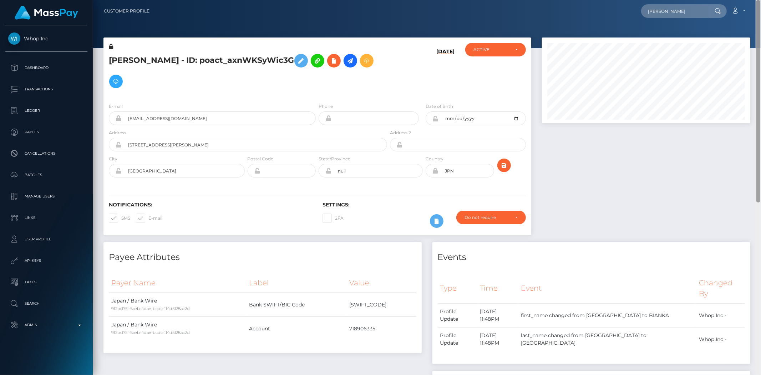
click at [759, 29] on div at bounding box center [758, 101] width 4 height 202
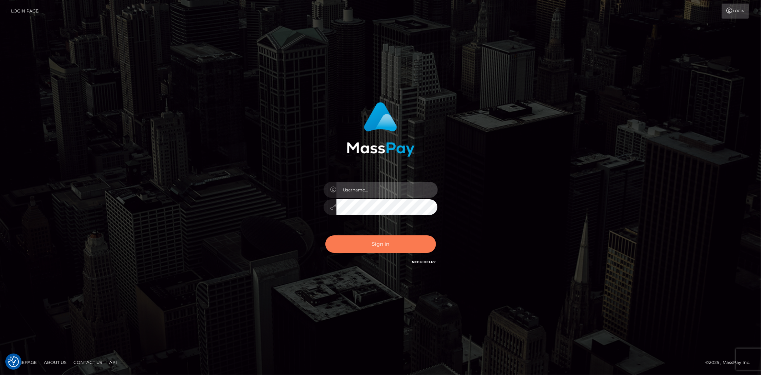
type input "alexstef"
click at [386, 242] on button "Sign in" at bounding box center [380, 243] width 111 height 17
type input "alexstef"
click at [396, 243] on button "Sign in" at bounding box center [380, 243] width 111 height 17
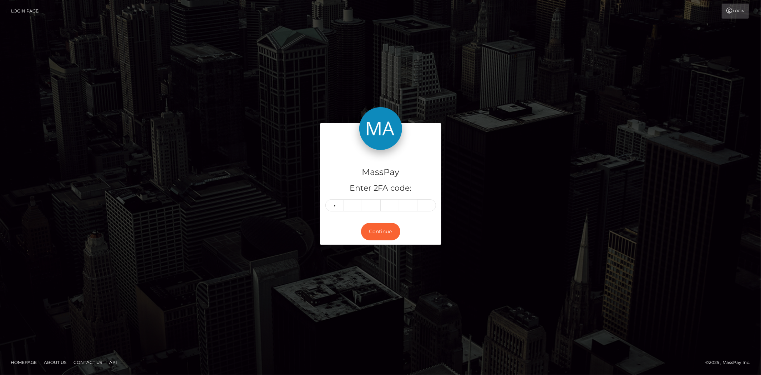
type input "1"
type input "2"
type input "9"
type input "8"
type input "4"
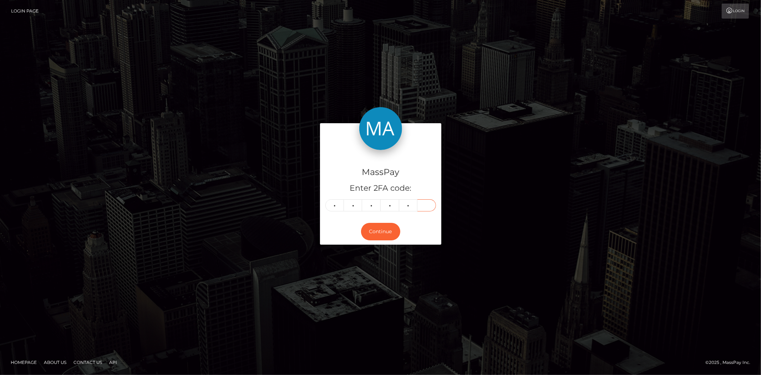
type input "0"
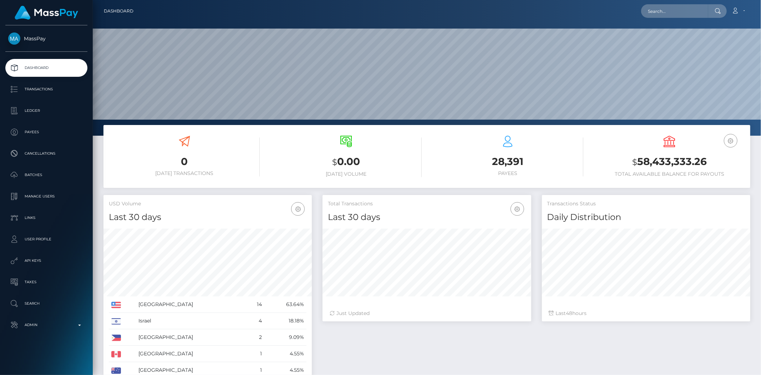
scroll to position [126, 208]
click at [676, 13] on input "text" at bounding box center [674, 11] width 67 height 14
paste input "1323528752"
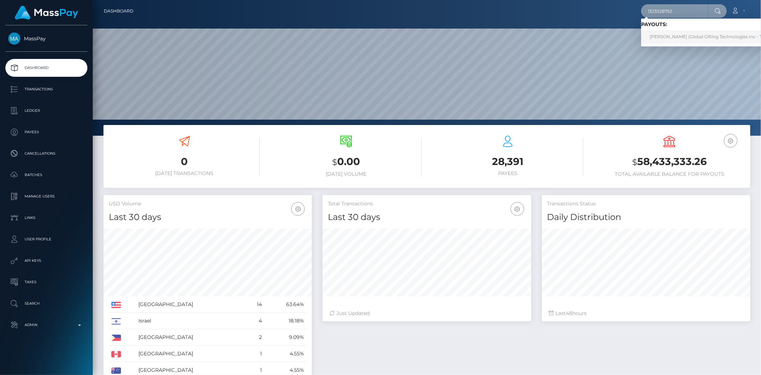
type input "1323528752"
click at [665, 33] on link "[PERSON_NAME] (Global Gifting Technologies Inc - Throne)" at bounding box center [713, 36] width 144 height 13
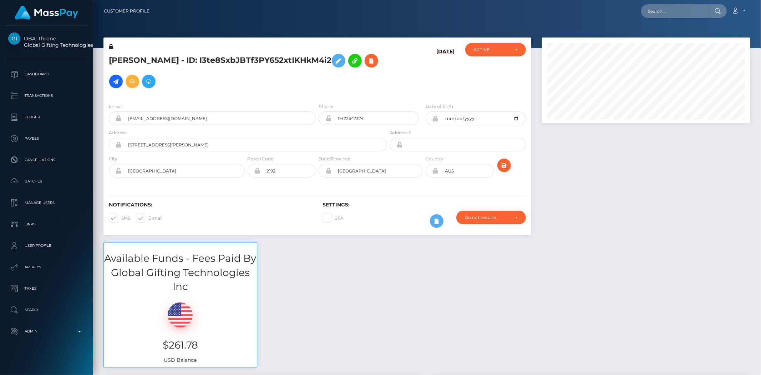
scroll to position [86, 208]
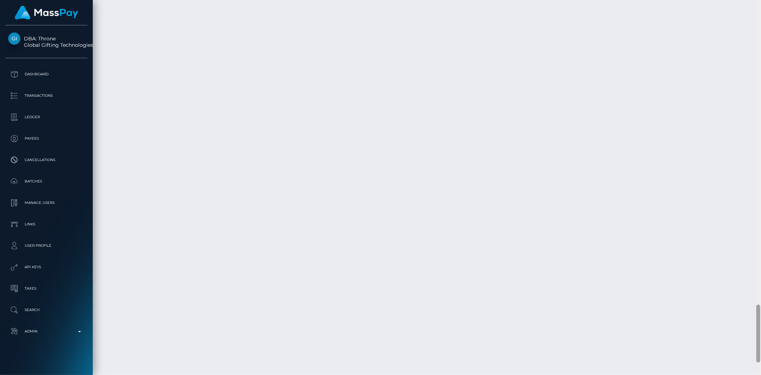
drag, startPoint x: 758, startPoint y: 44, endPoint x: 748, endPoint y: 337, distance: 293.7
click at [751, 344] on div "Customer Profile Loading... Loading..." at bounding box center [427, 187] width 668 height 375
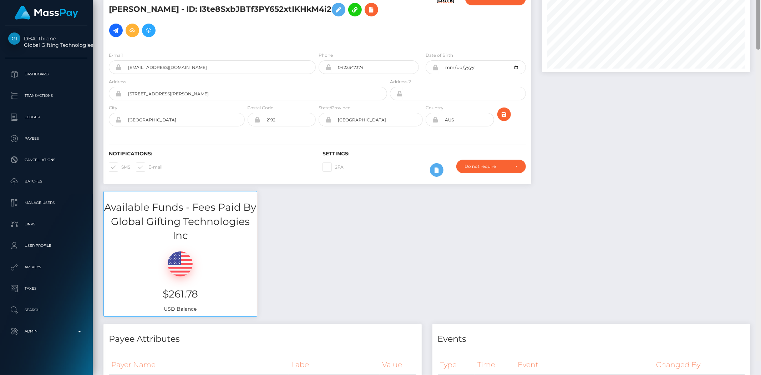
scroll to position [0, 0]
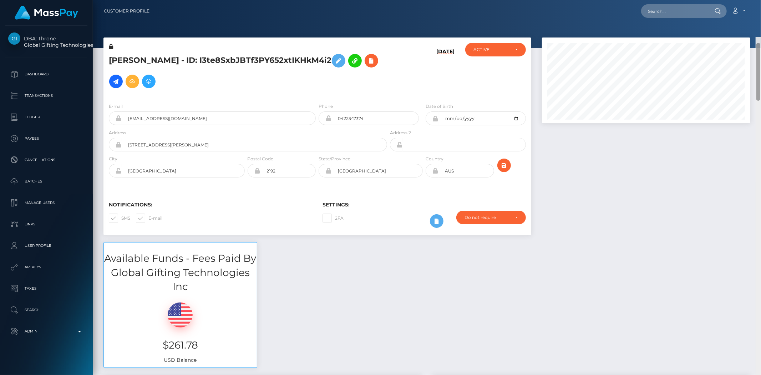
drag, startPoint x: 758, startPoint y: 331, endPoint x: 760, endPoint y: 17, distance: 314.3
click at [760, 17] on div "Customer Profile Loading... Loading..." at bounding box center [427, 187] width 668 height 375
click at [669, 10] on input "text" at bounding box center [674, 11] width 67 height 14
paste input "1323572598"
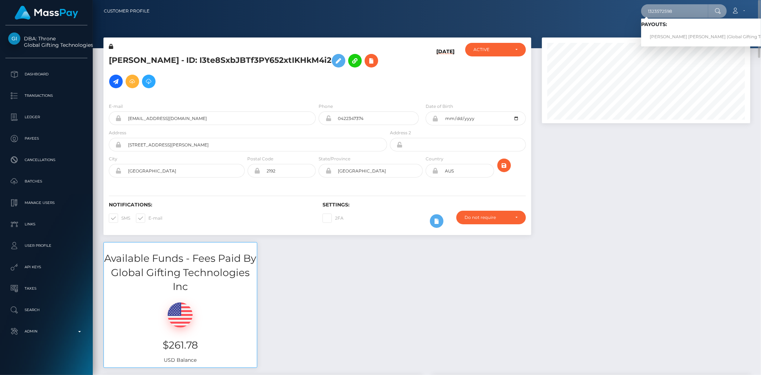
type input "1323572598"
click at [650, 33] on link "ANASTASIA JADE BRANDON (Global Gifting Technologies Inc - Throne)" at bounding box center [732, 36] width 182 height 13
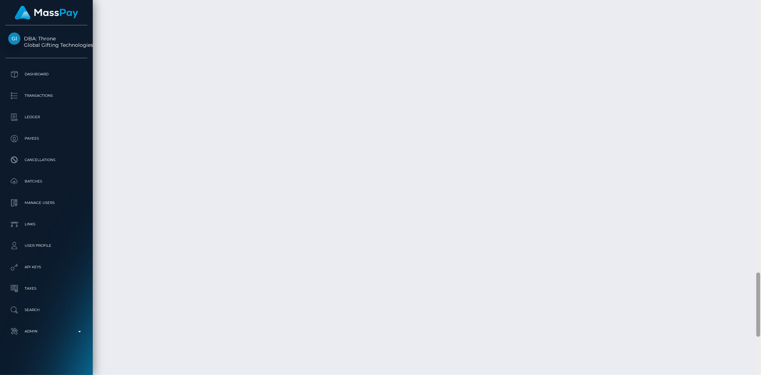
scroll to position [1813, 0]
drag, startPoint x: 0, startPoint y: 0, endPoint x: 760, endPoint y: 344, distance: 834.4
click at [760, 344] on div at bounding box center [758, 343] width 4 height 64
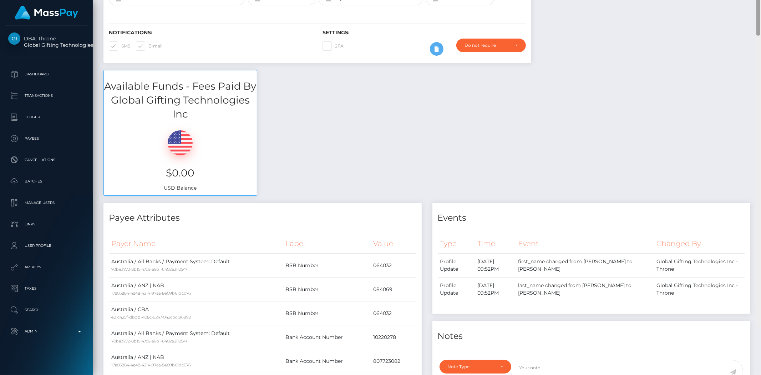
drag, startPoint x: 758, startPoint y: 322, endPoint x: 745, endPoint y: 30, distance: 292.8
click at [754, 29] on div "Customer Profile Loading... Loading..." at bounding box center [427, 187] width 668 height 375
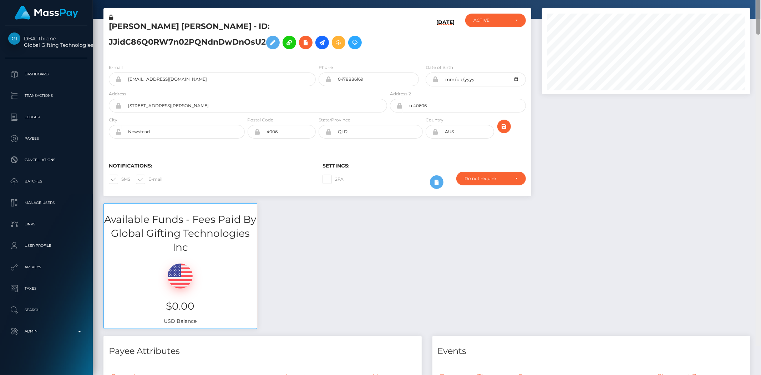
scroll to position [0, 0]
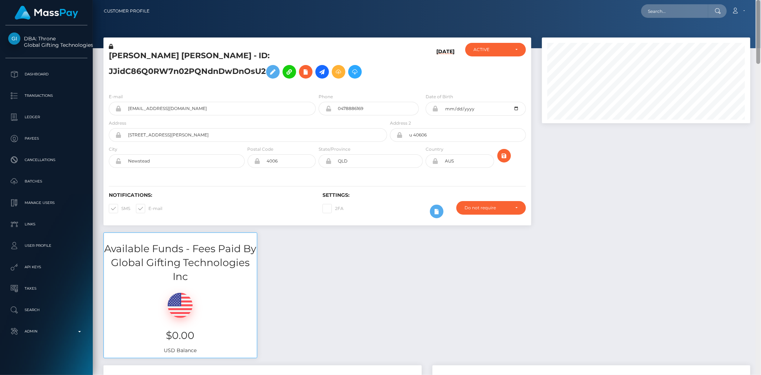
drag, startPoint x: 757, startPoint y: 71, endPoint x: 708, endPoint y: 25, distance: 67.4
click at [755, 31] on div at bounding box center [757, 187] width 5 height 375
click at [682, 7] on input "text" at bounding box center [674, 11] width 67 height 14
paste input "1323483963"
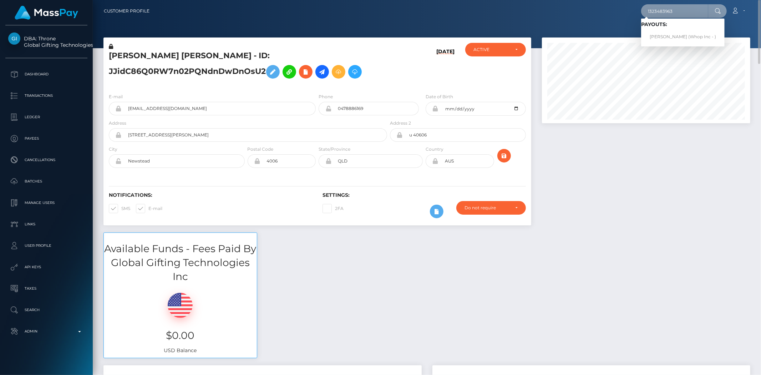
type input "1323483963"
drag, startPoint x: 673, startPoint y: 33, endPoint x: 668, endPoint y: 35, distance: 4.5
click at [670, 35] on link "Daniel Denys Delany (Whop Inc - )" at bounding box center [682, 36] width 83 height 13
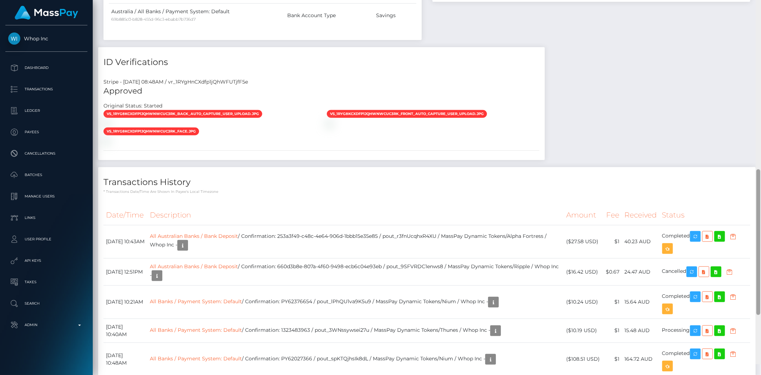
scroll to position [514, 0]
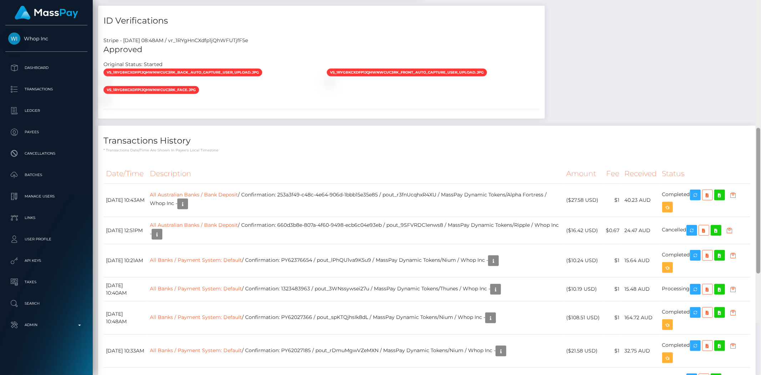
drag, startPoint x: 758, startPoint y: 293, endPoint x: 755, endPoint y: 264, distance: 28.8
click at [755, 264] on div "Customer Profile Loading... Loading..." at bounding box center [427, 187] width 668 height 375
click at [696, 285] on icon "button" at bounding box center [695, 289] width 9 height 9
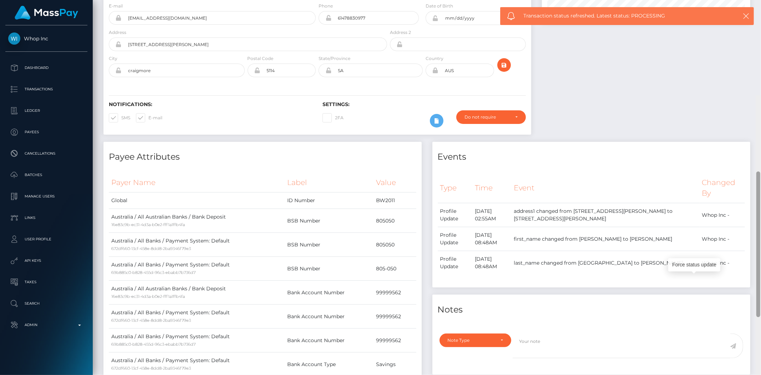
scroll to position [0, 0]
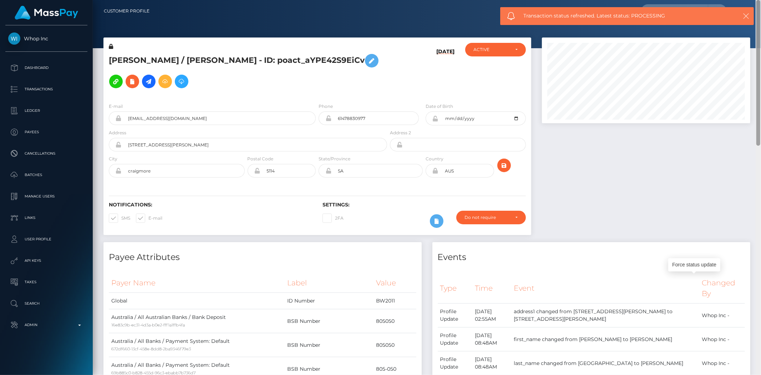
drag, startPoint x: 758, startPoint y: 278, endPoint x: 744, endPoint y: 15, distance: 263.2
click at [760, 20] on div "Customer Profile Loading... Loading..." at bounding box center [427, 187] width 668 height 375
click at [747, 15] on icon "button" at bounding box center [745, 15] width 7 height 7
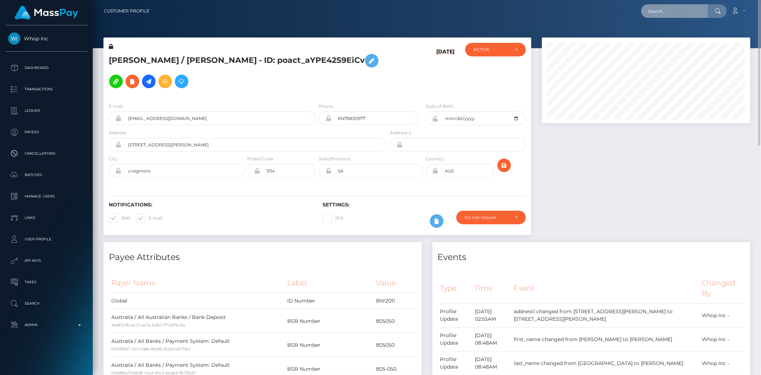
click at [673, 11] on input "text" at bounding box center [674, 11] width 67 height 14
paste input "1323166526"
type input "1323166526"
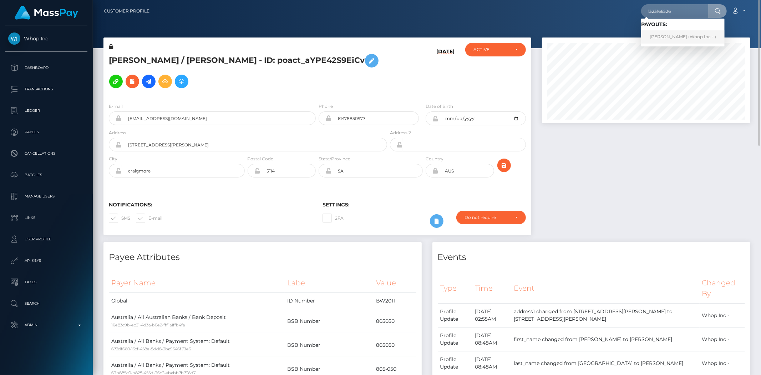
click at [673, 36] on link "[PERSON_NAME] (Whop Inc - )" at bounding box center [682, 36] width 83 height 13
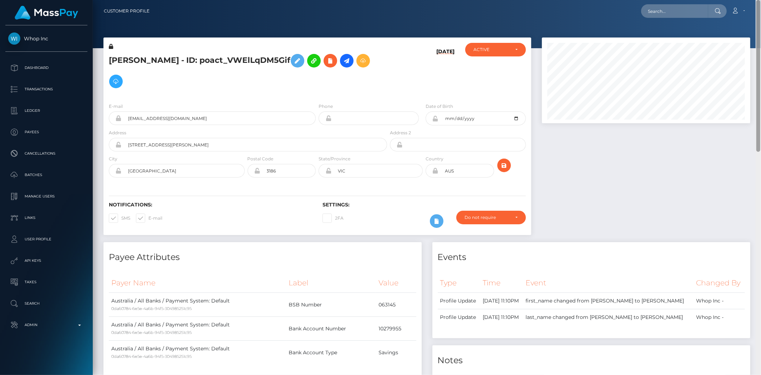
drag, startPoint x: 757, startPoint y: 305, endPoint x: 569, endPoint y: 137, distance: 252.6
click at [760, 20] on div "Customer Profile Loading... Loading..." at bounding box center [427, 187] width 668 height 375
click at [680, 11] on input "text" at bounding box center [674, 11] width 67 height 14
paste input "1332555344"
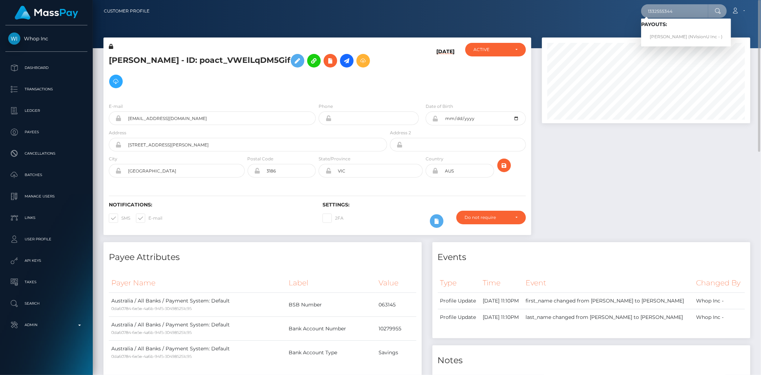
type input "1332555344"
click at [662, 36] on link "Carline Spencer Dawkins (NVisionU Inc - )" at bounding box center [686, 36] width 90 height 13
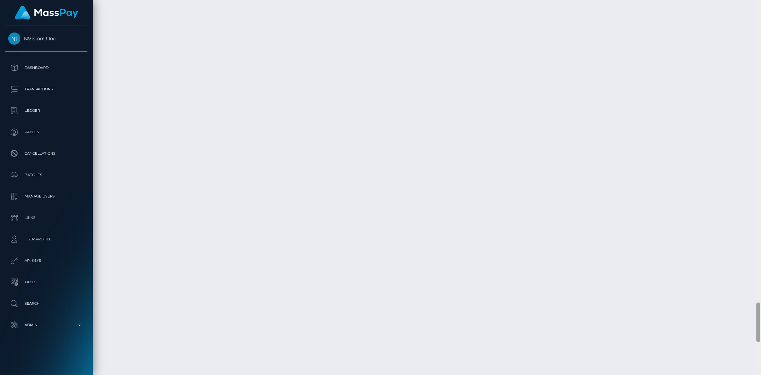
scroll to position [3143, 0]
drag, startPoint x: 758, startPoint y: 291, endPoint x: 760, endPoint y: 348, distance: 57.5
click at [760, 348] on div at bounding box center [758, 355] width 4 height 40
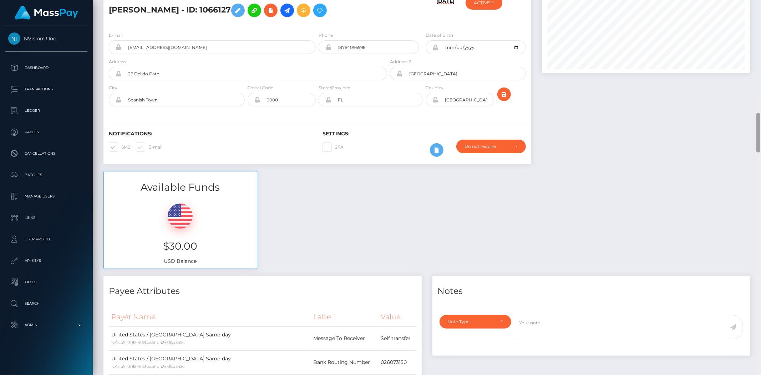
scroll to position [0, 0]
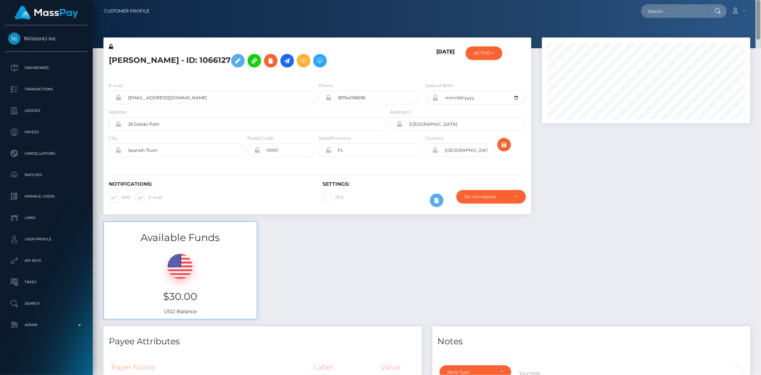
drag, startPoint x: 760, startPoint y: 357, endPoint x: 757, endPoint y: 1, distance: 355.3
click at [757, 1] on div "Customer Profile Loading... Loading..." at bounding box center [427, 187] width 668 height 375
drag, startPoint x: 660, startPoint y: 10, endPoint x: 659, endPoint y: 14, distance: 4.1
click at [660, 10] on input "text" at bounding box center [674, 11] width 67 height 14
paste input "1333296046"
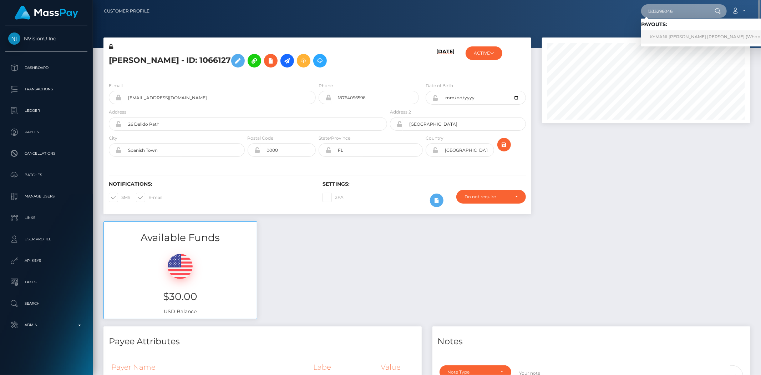
type input "1333296046"
drag, startPoint x: 657, startPoint y: 33, endPoint x: 639, endPoint y: 35, distance: 17.9
click at [657, 33] on link "KYMANI [PERSON_NAME] [PERSON_NAME] (Whop Inc - )" at bounding box center [711, 36] width 141 height 13
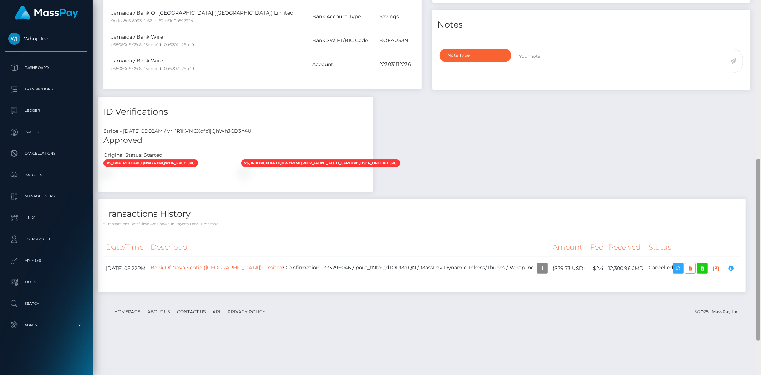
scroll to position [396, 0]
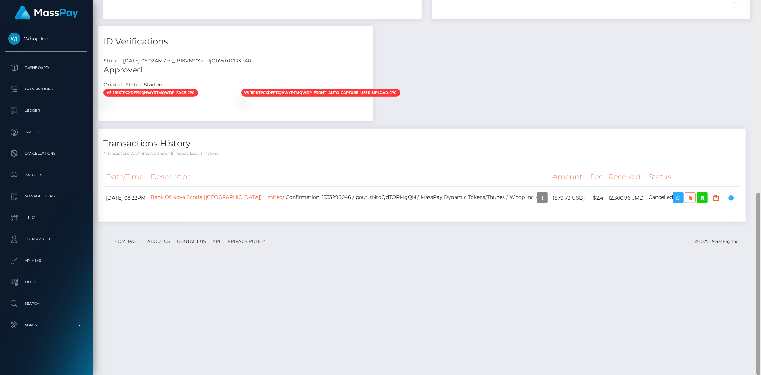
drag, startPoint x: 758, startPoint y: 110, endPoint x: 745, endPoint y: 330, distance: 220.5
click at [754, 332] on div "Customer Profile Loading... Loading..." at bounding box center [427, 187] width 668 height 375
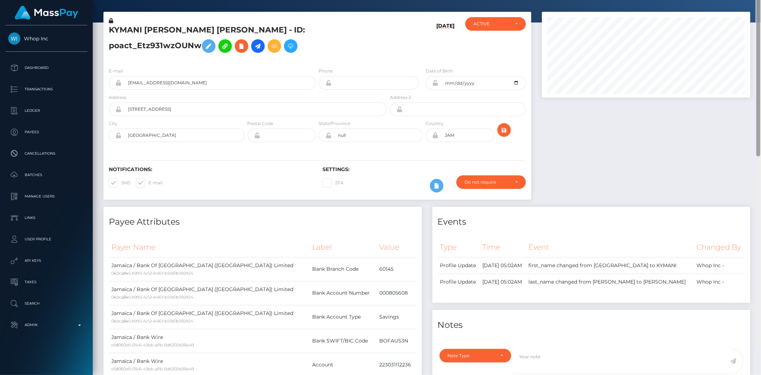
scroll to position [0, 0]
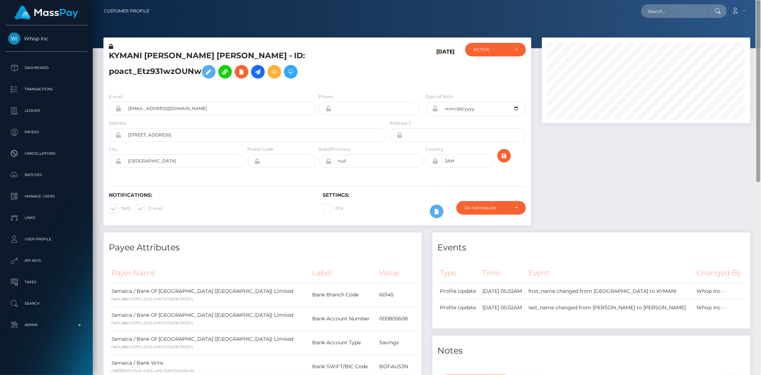
drag, startPoint x: 758, startPoint y: 291, endPoint x: 758, endPoint y: 38, distance: 252.9
click at [759, 39] on div at bounding box center [758, 91] width 4 height 182
click at [687, 8] on input "text" at bounding box center [674, 11] width 67 height 14
paste input "1333835890"
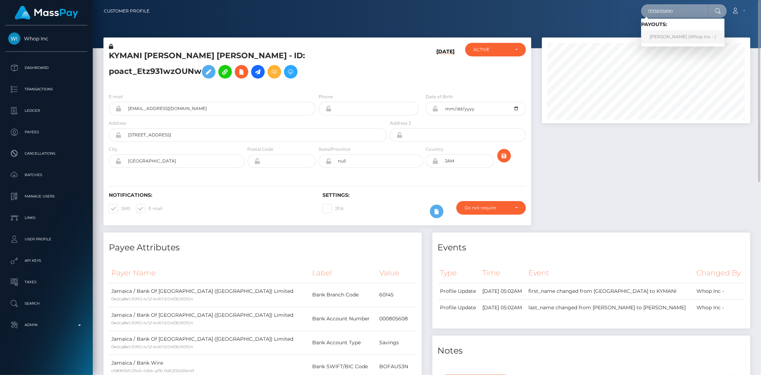
type input "1333835890"
click at [675, 39] on link "OSHIDO CARL CHRISTIE (Whop Inc - )" at bounding box center [682, 36] width 83 height 13
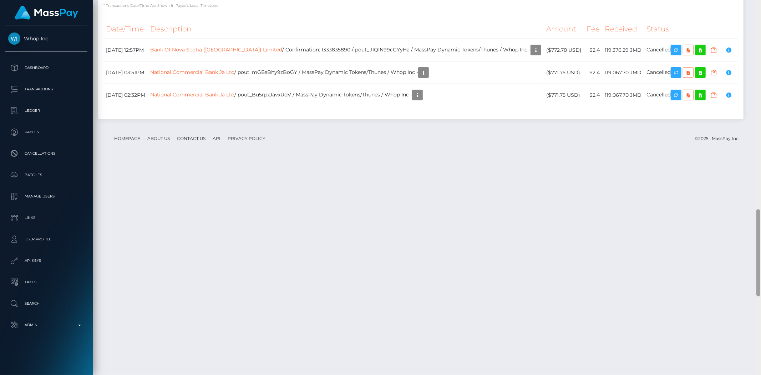
scroll to position [1233, 0]
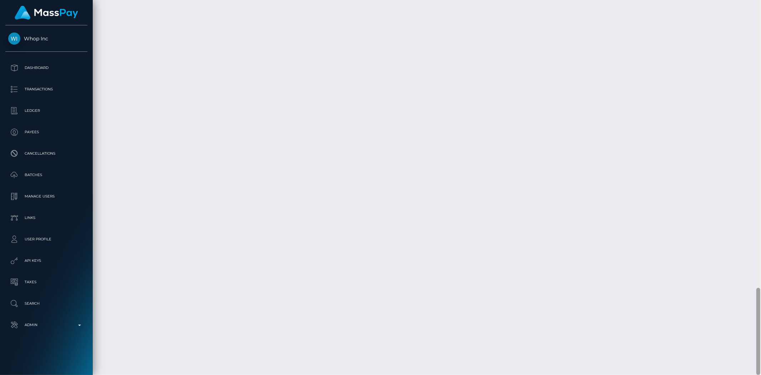
click at [759, 326] on div at bounding box center [758, 330] width 4 height 87
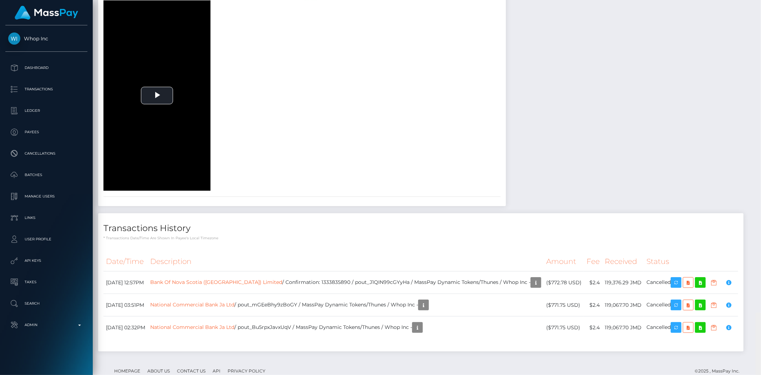
scroll to position [0, 0]
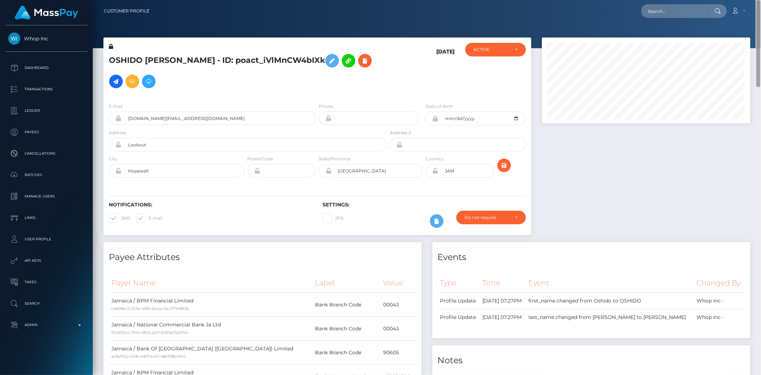
drag, startPoint x: 758, startPoint y: 305, endPoint x: 760, endPoint y: -35, distance: 339.6
click at [760, 0] on html "Whop Inc Dashboard Transactions Ledger Payees Cancellations Links" at bounding box center [380, 187] width 761 height 375
click at [682, 20] on nav "Customer Profile Loading... Loading... Account" at bounding box center [427, 11] width 668 height 22
click at [677, 2] on nav "Customer Profile Loading... Loading... Account" at bounding box center [427, 11] width 668 height 22
click at [679, 11] on input "text" at bounding box center [674, 11] width 67 height 14
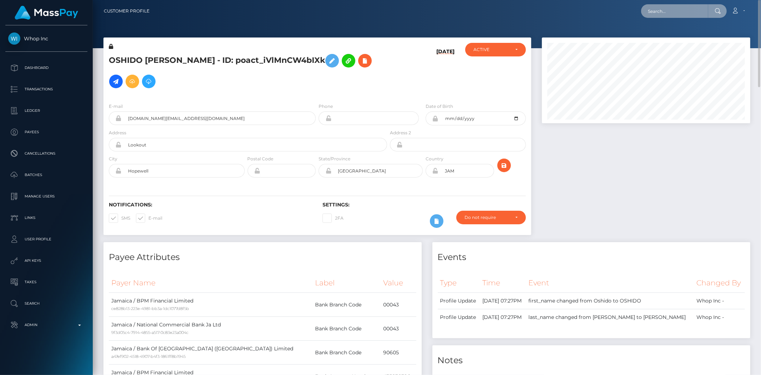
paste input "1333859420"
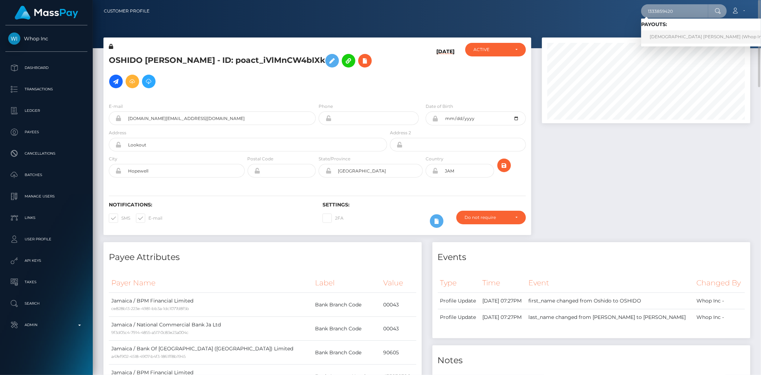
type input "1333859420"
click at [683, 36] on link "[DEMOGRAPHIC_DATA] [PERSON_NAME] (Whop Inc - )" at bounding box center [709, 36] width 137 height 13
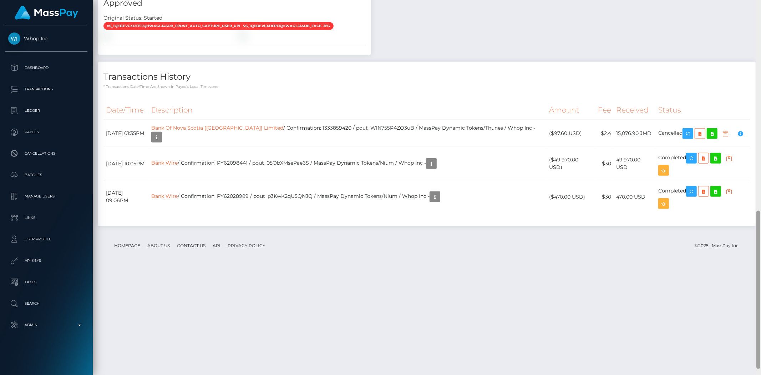
scroll to position [512, 0]
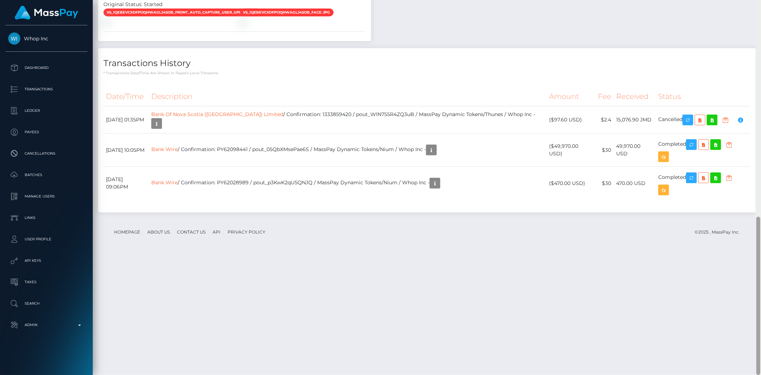
drag, startPoint x: 758, startPoint y: 36, endPoint x: 760, endPoint y: 293, distance: 257.2
click at [754, 293] on div at bounding box center [757, 187] width 5 height 375
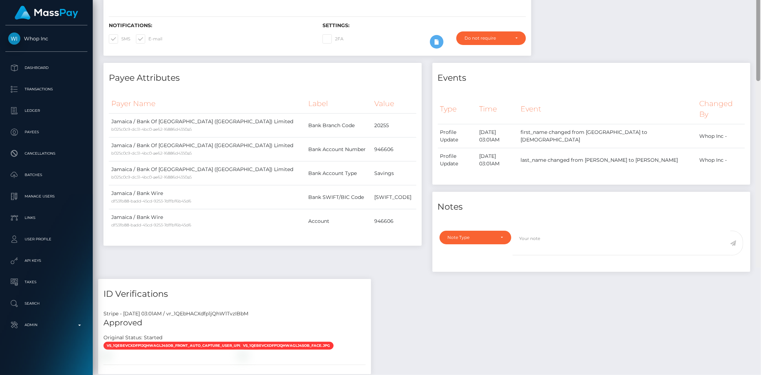
scroll to position [0, 0]
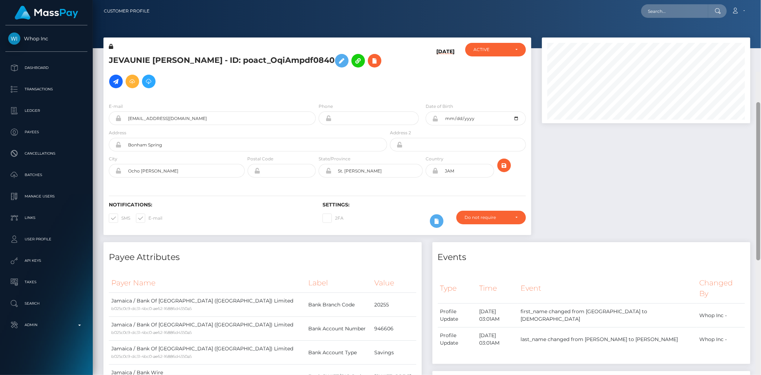
drag, startPoint x: 758, startPoint y: 305, endPoint x: 757, endPoint y: 46, distance: 259.3
click at [754, 102] on div at bounding box center [758, 181] width 4 height 158
click at [662, 17] on input "text" at bounding box center [674, 11] width 67 height 14
paste input "1333949592"
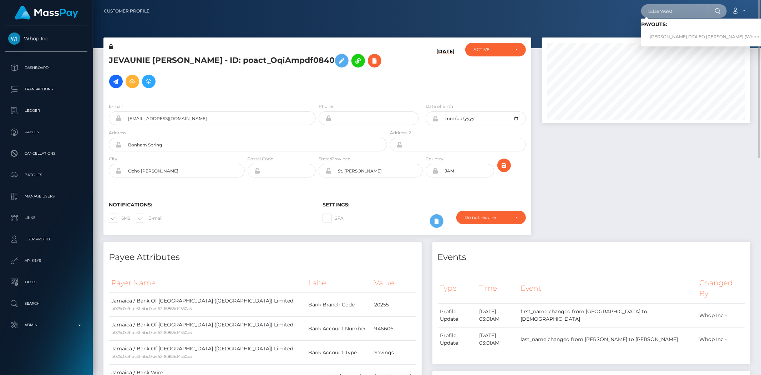
type input "1333949592"
click at [683, 36] on link "[PERSON_NAME] D'OLEO [PERSON_NAME] (Whop Inc - )" at bounding box center [711, 36] width 140 height 13
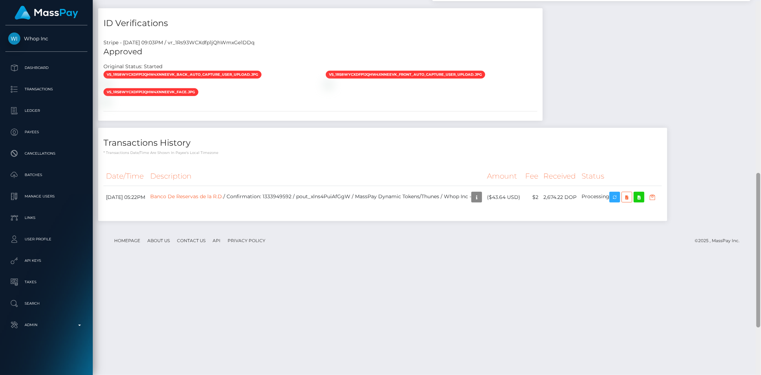
scroll to position [419, 0]
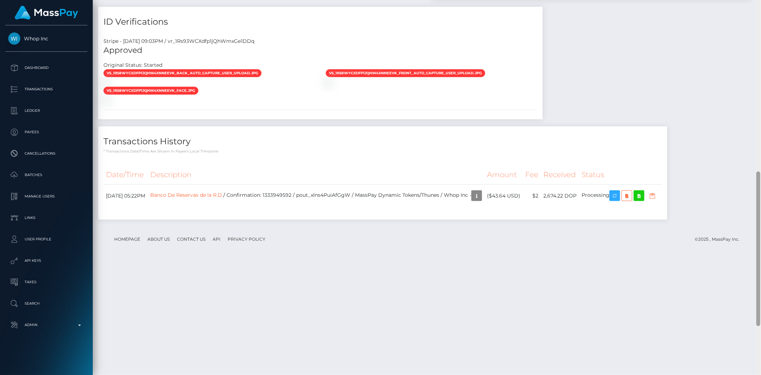
drag, startPoint x: 757, startPoint y: 295, endPoint x: 744, endPoint y: 248, distance: 48.8
click at [744, 248] on div "Customer Profile Loading... Loading..." at bounding box center [427, 187] width 668 height 375
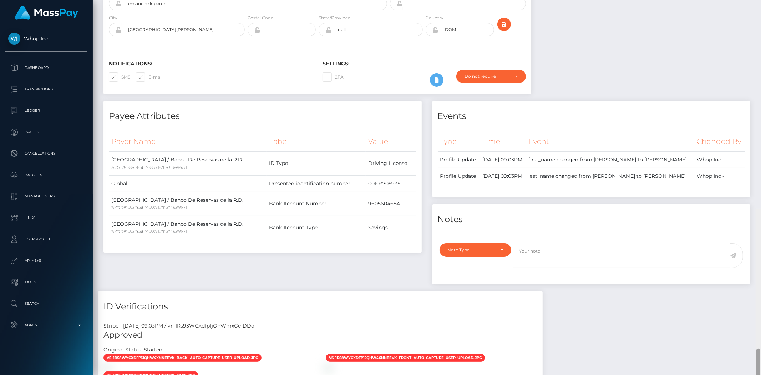
scroll to position [0, 0]
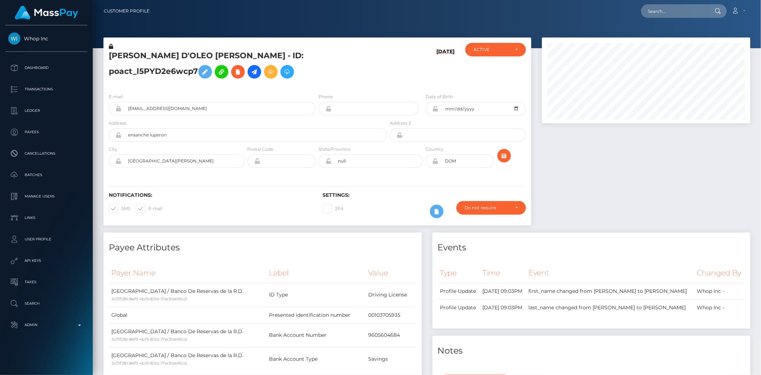
drag, startPoint x: 760, startPoint y: 260, endPoint x: 754, endPoint y: 5, distance: 254.4
click at [759, 18] on div "Customer Profile Loading... Loading..." at bounding box center [427, 187] width 668 height 375
click at [679, 3] on nav "Customer Profile Loading... Loading... Account" at bounding box center [427, 11] width 668 height 22
click at [683, 11] on input "text" at bounding box center [674, 11] width 67 height 14
paste input "1334644177"
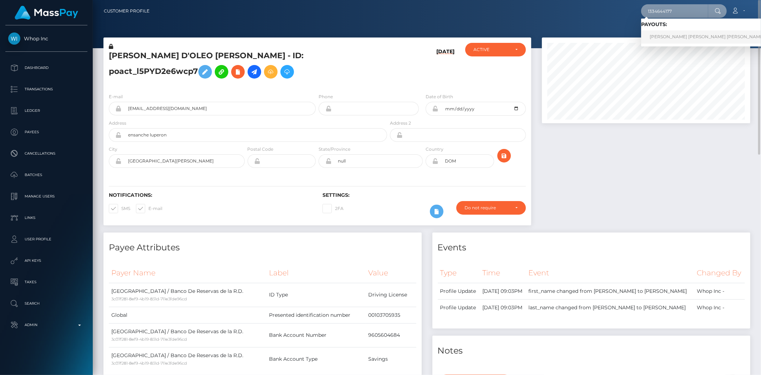
type input "1334644177"
click at [677, 35] on link "[PERSON_NAME] [PERSON_NAME] [PERSON_NAME] (Whop Inc - )" at bounding box center [721, 36] width 161 height 13
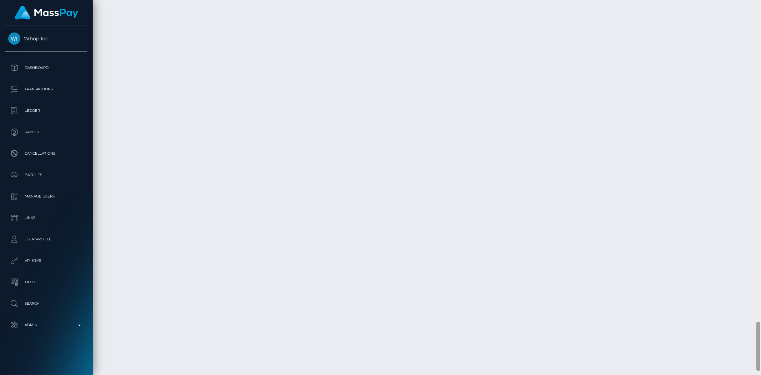
scroll to position [2467, 0]
click at [753, 362] on div "Customer Profile Loading... Loading..." at bounding box center [427, 187] width 668 height 375
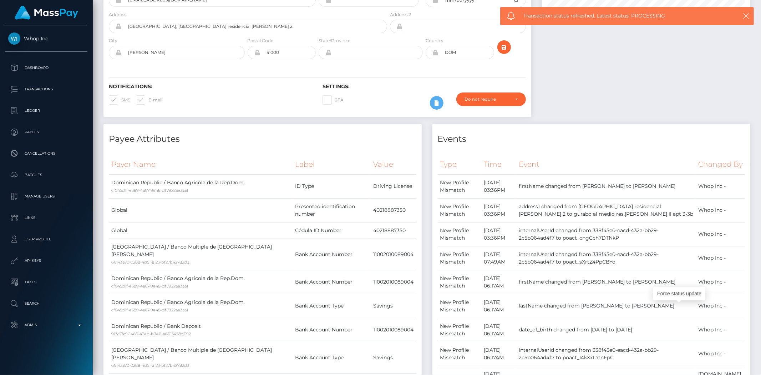
scroll to position [0, 0]
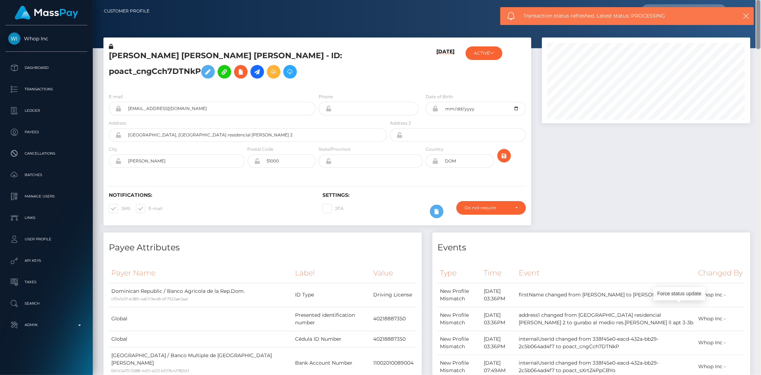
drag, startPoint x: 758, startPoint y: 340, endPoint x: 758, endPoint y: -35, distance: 374.5
click at [758, 0] on html "Whop Inc Dashboard Transactions Ledger Payees Cancellations Links" at bounding box center [380, 187] width 761 height 375
click at [746, 14] on icon "button" at bounding box center [745, 15] width 7 height 7
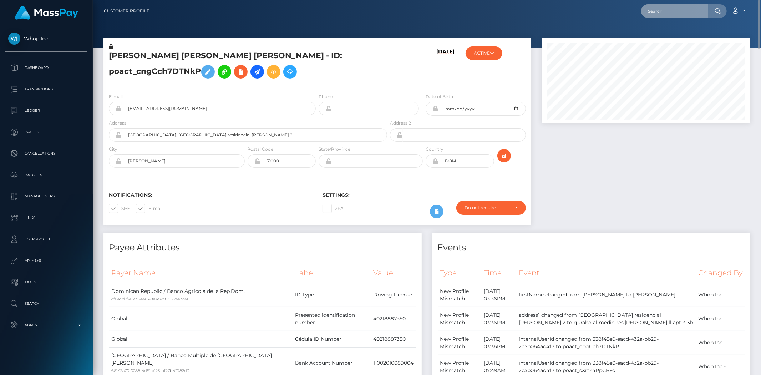
click at [668, 13] on input "text" at bounding box center [674, 11] width 67 height 14
paste input "1335264066"
type input "1335264066"
click at [678, 35] on link "[PERSON_NAME] (Whop Inc - )" at bounding box center [682, 36] width 83 height 13
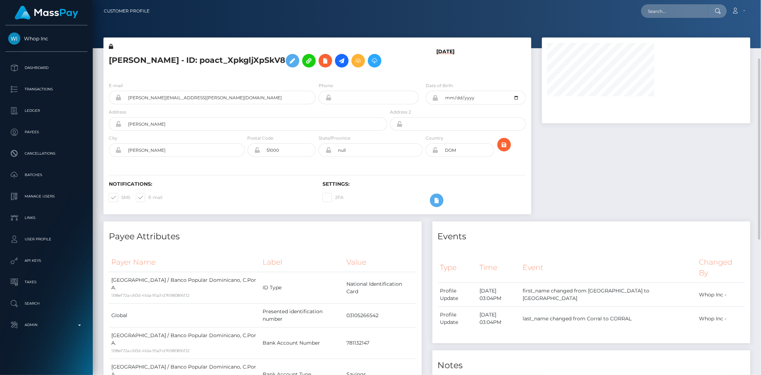
scroll to position [79, 0]
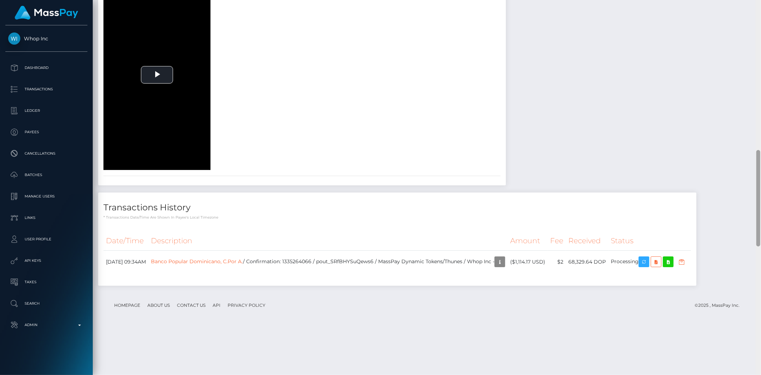
drag, startPoint x: 759, startPoint y: 55, endPoint x: 760, endPoint y: 317, distance: 261.5
click at [760, 329] on div at bounding box center [757, 187] width 5 height 375
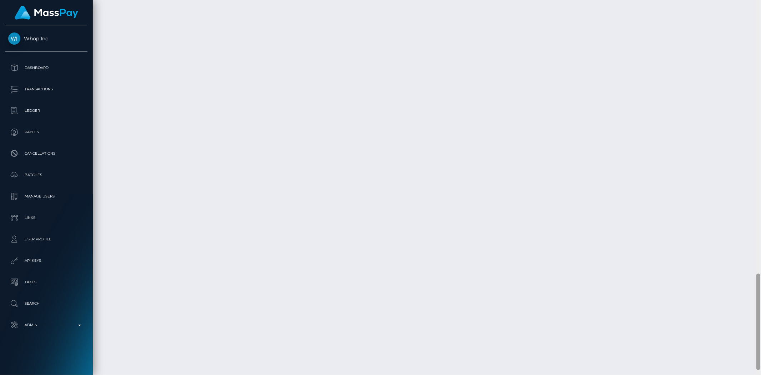
scroll to position [1092, 0]
drag, startPoint x: 758, startPoint y: 174, endPoint x: 748, endPoint y: 325, distance: 151.6
click at [748, 325] on div "Customer Profile Loading... Loading..." at bounding box center [427, 187] width 668 height 375
